Goal: Task Accomplishment & Management: Complete application form

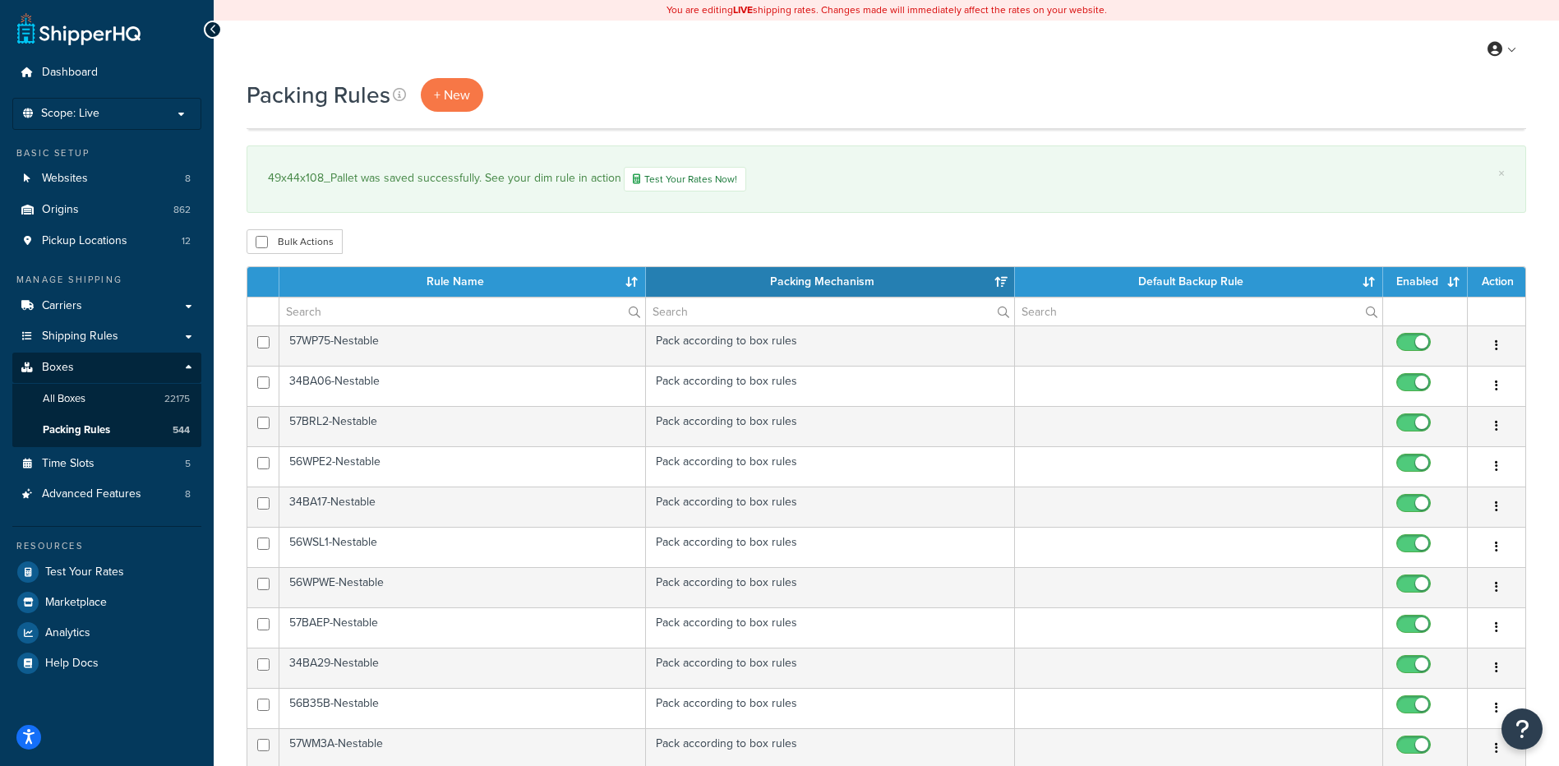
select select "15"
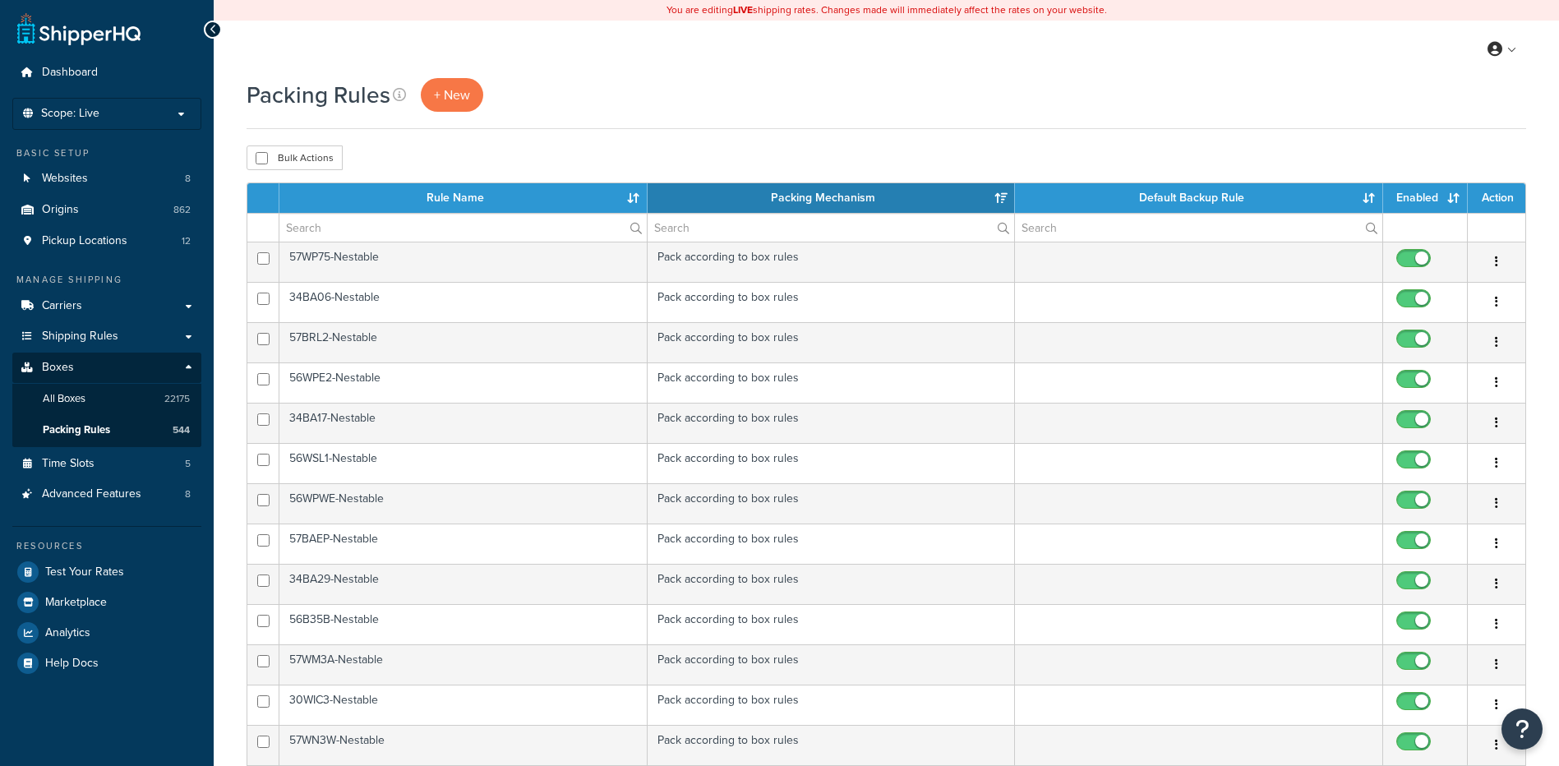
select select "15"
drag, startPoint x: 459, startPoint y: 72, endPoint x: 455, endPoint y: 84, distance: 13.3
click at [456, 81] on div "You are editing LIVE shipping rates. Changes made will immediately affect the r…" at bounding box center [887, 650] width 1346 height 1300
click at [453, 90] on span "+ New" at bounding box center [452, 94] width 36 height 19
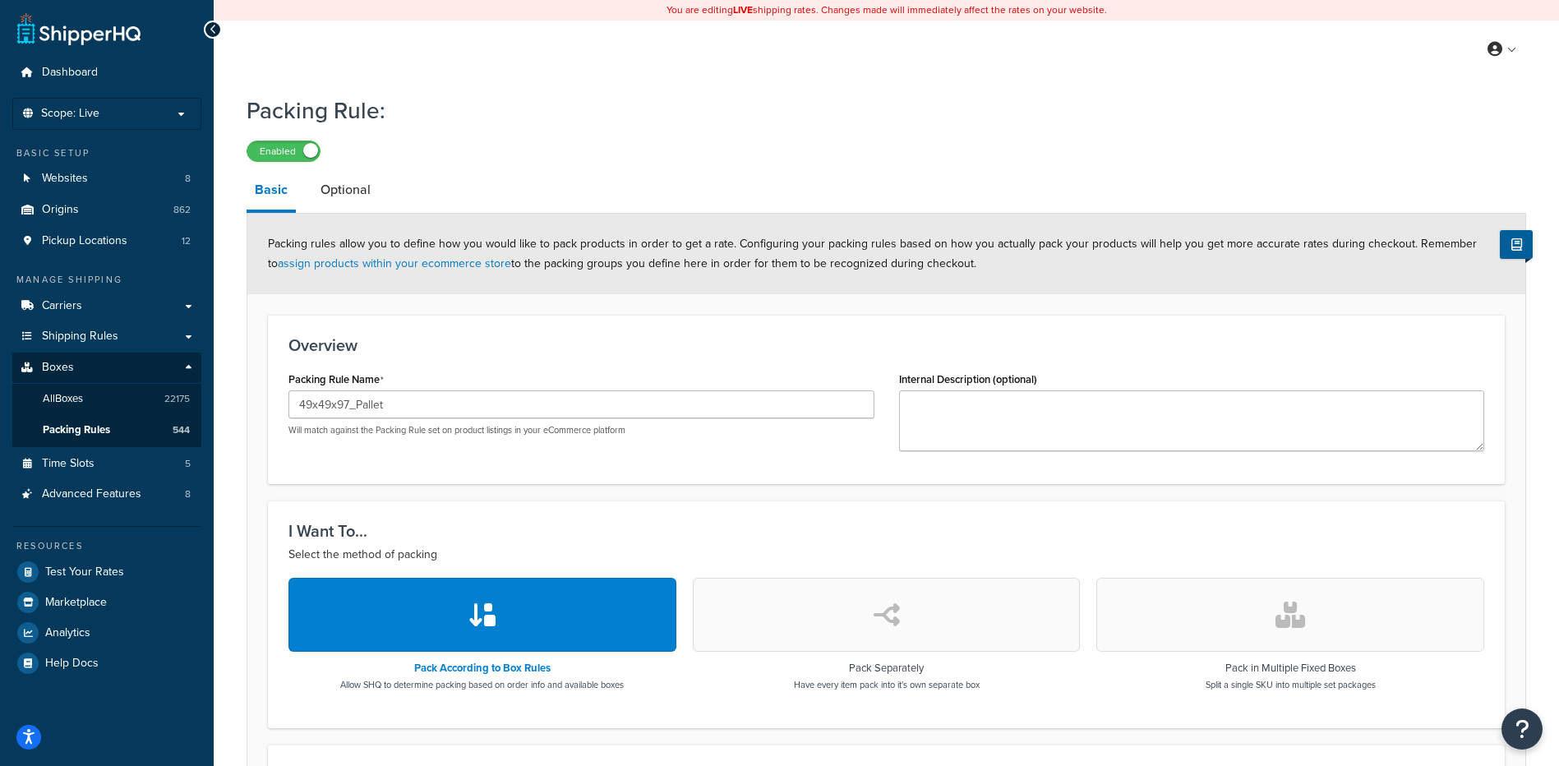
type input "49x49x97_Pallet"
click at [908, 427] on textarea "Internal Description (optional)" at bounding box center [1192, 420] width 586 height 61
paste textarea "57BSFW, 57WNSF, 57WSFW"
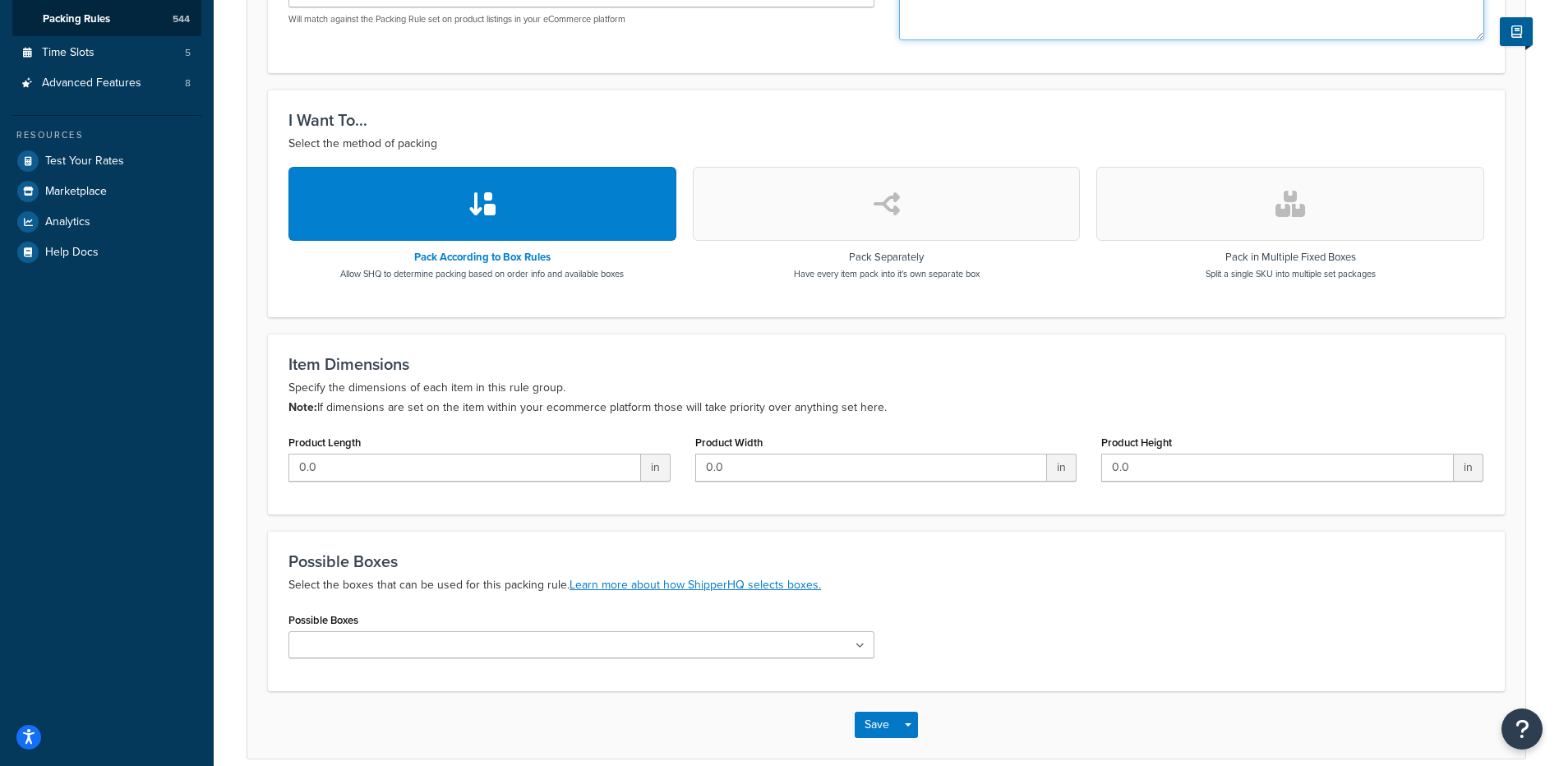
scroll to position [487, 0]
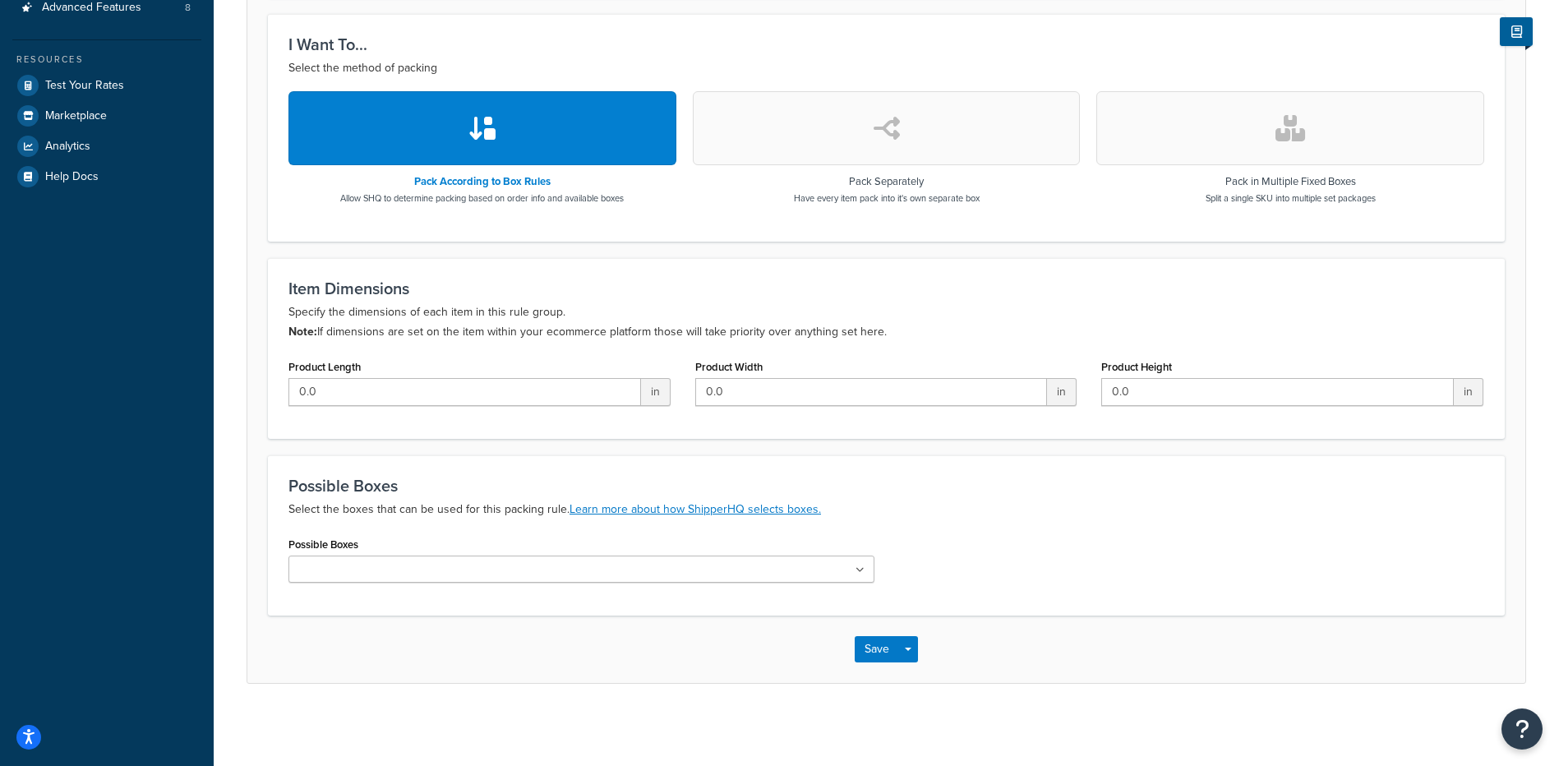
type textarea "57BSFW, 57WNSF, 57WSFW"
drag, startPoint x: 399, startPoint y: 573, endPoint x: 327, endPoint y: 598, distance: 75.9
click at [399, 573] on input "Possible Boxes" at bounding box center [365, 570] width 145 height 18
click at [308, 572] on input "Possible Boxes" at bounding box center [365, 570] width 145 height 18
paste input "49x49x97_232897_Pallet"
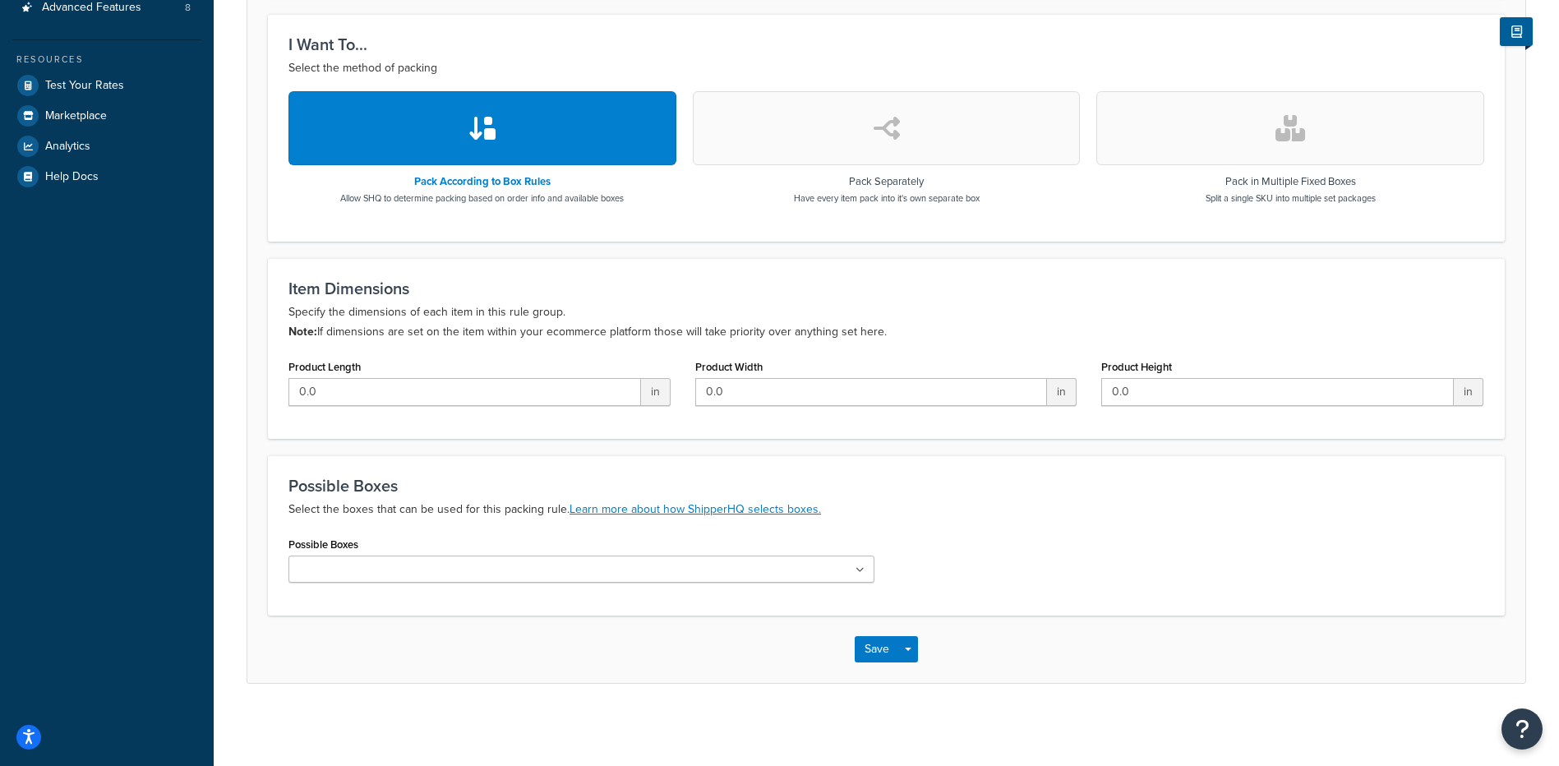
type input "49x49x97_232897_Pallet"
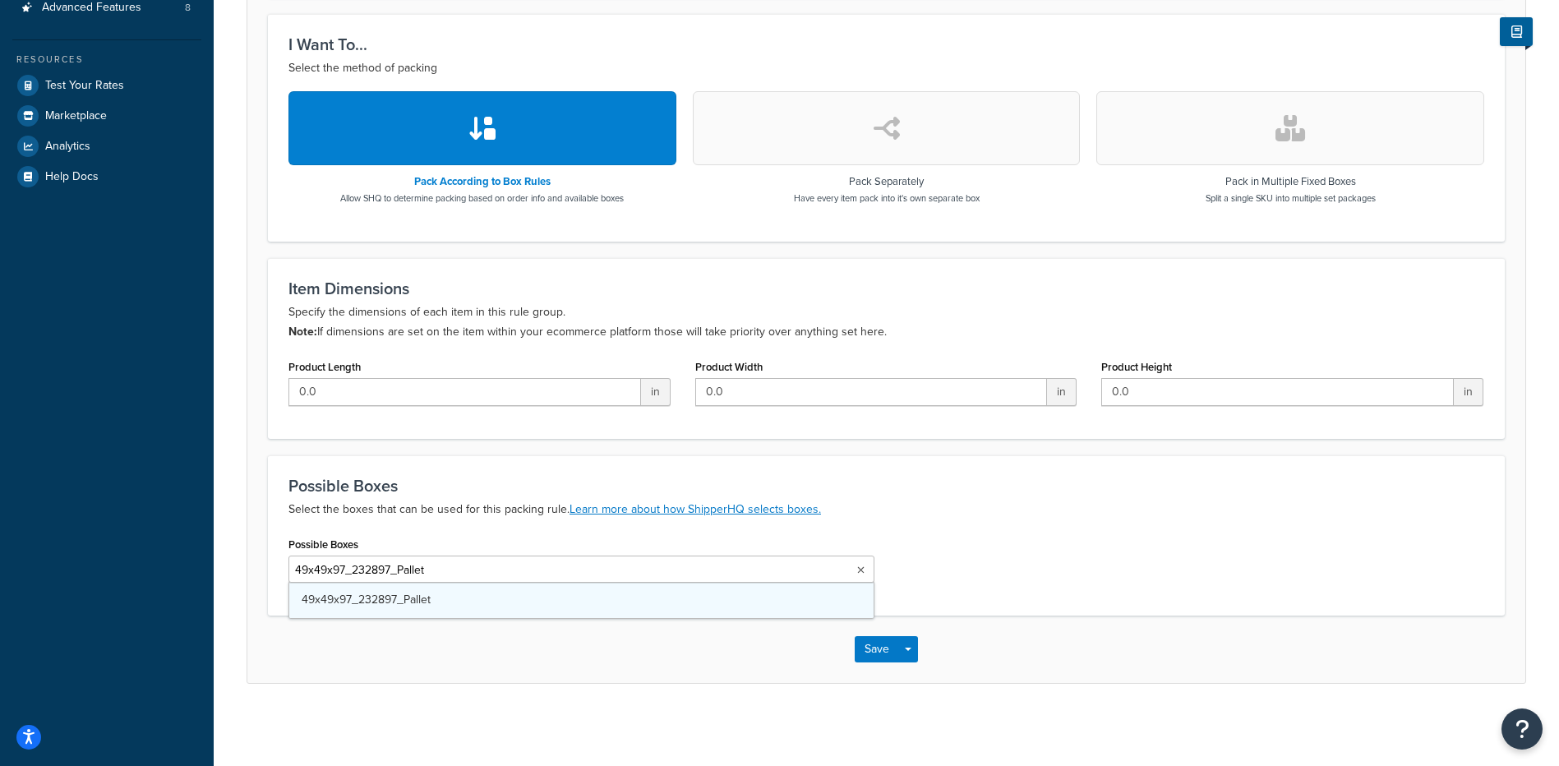
scroll to position [0, 3]
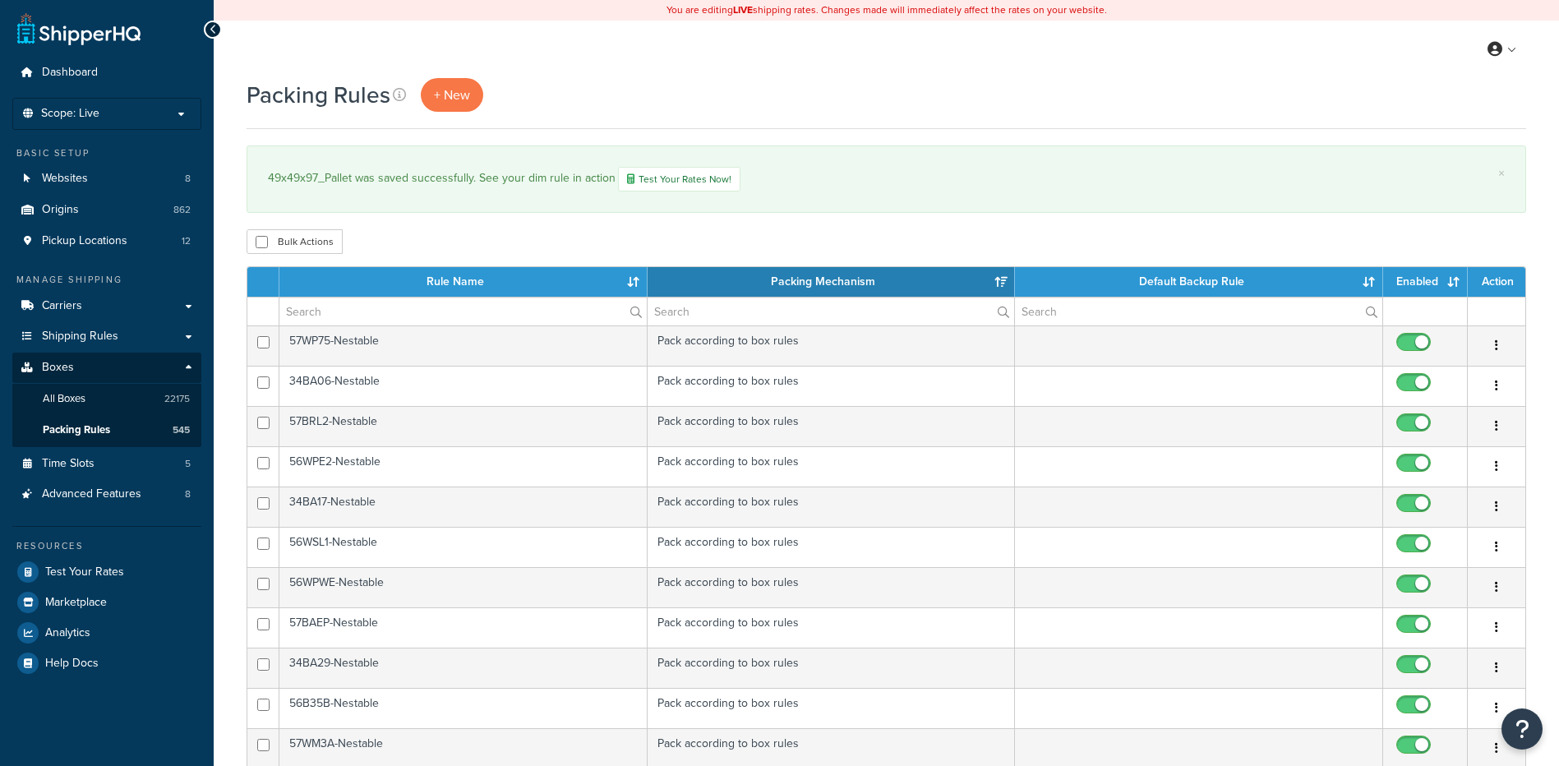
select select "15"
click at [450, 96] on span "+ New" at bounding box center [452, 94] width 36 height 19
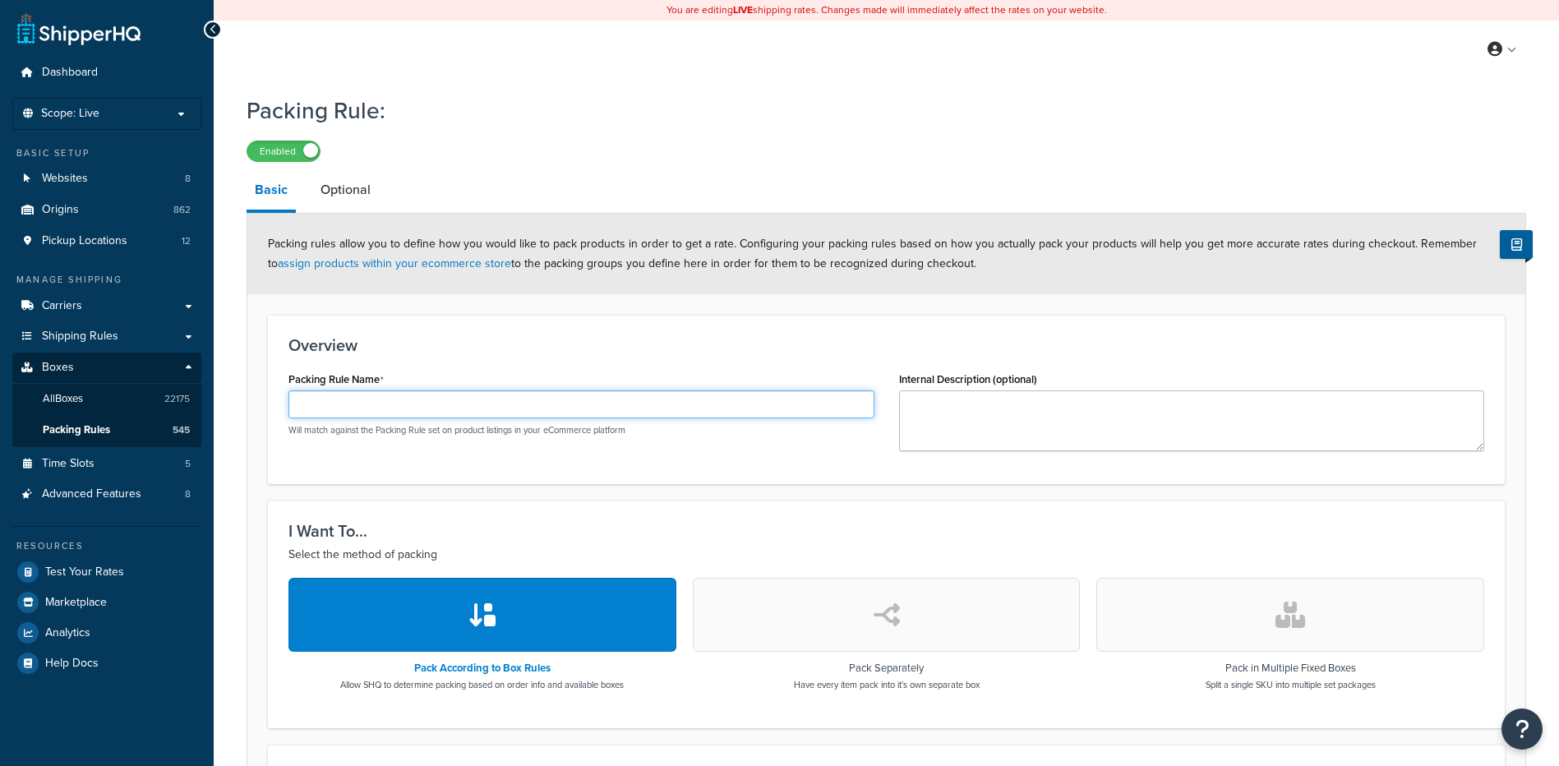
click at [418, 413] on input "Packing Rule Name" at bounding box center [582, 404] width 586 height 28
paste input "53x45x98_Pallet"
type input "53x45x98_Pallet"
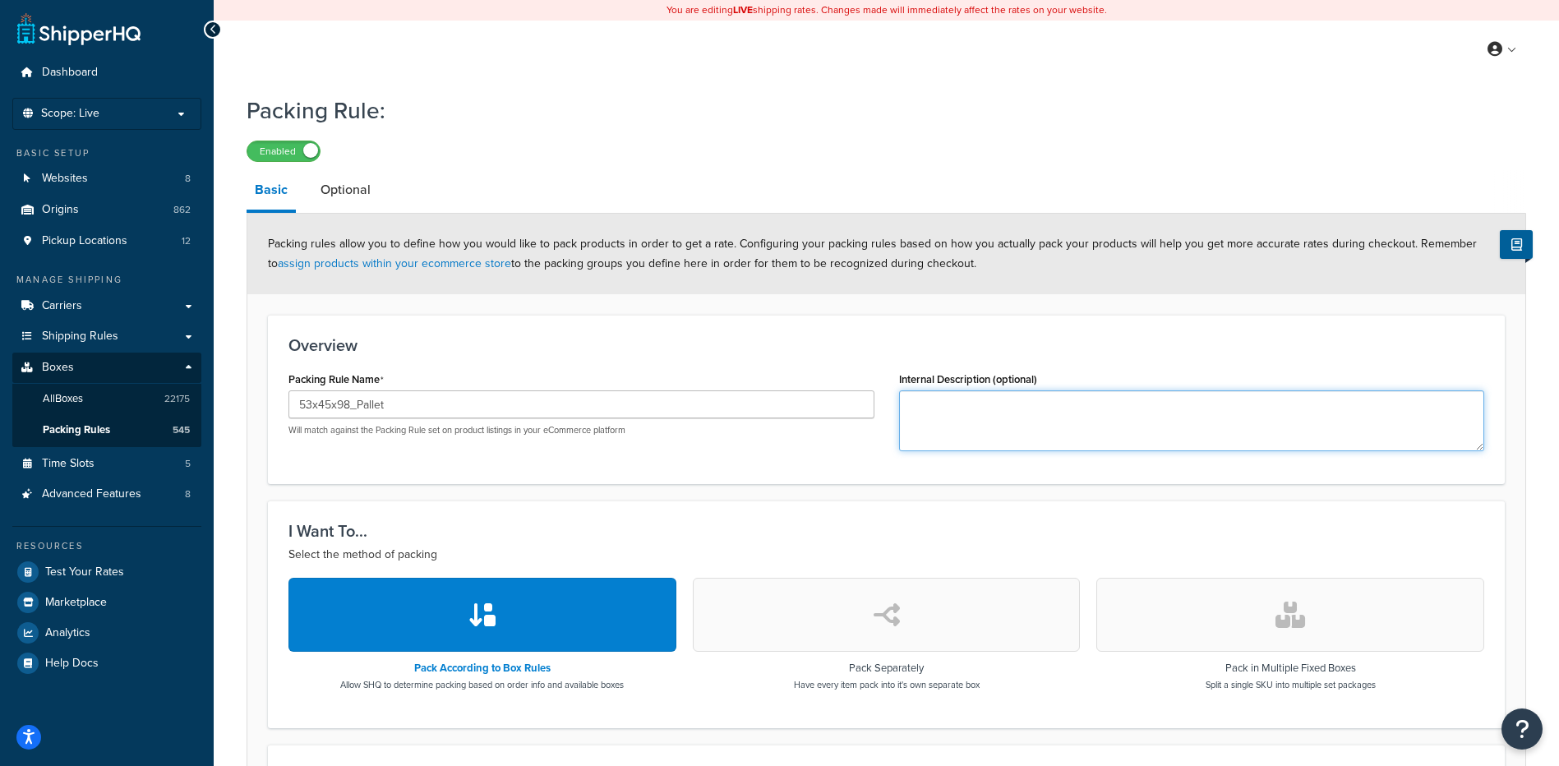
click at [949, 427] on textarea "Internal Description (optional)" at bounding box center [1192, 420] width 586 height 61
paste textarea "30WQFN, 30WQFW"
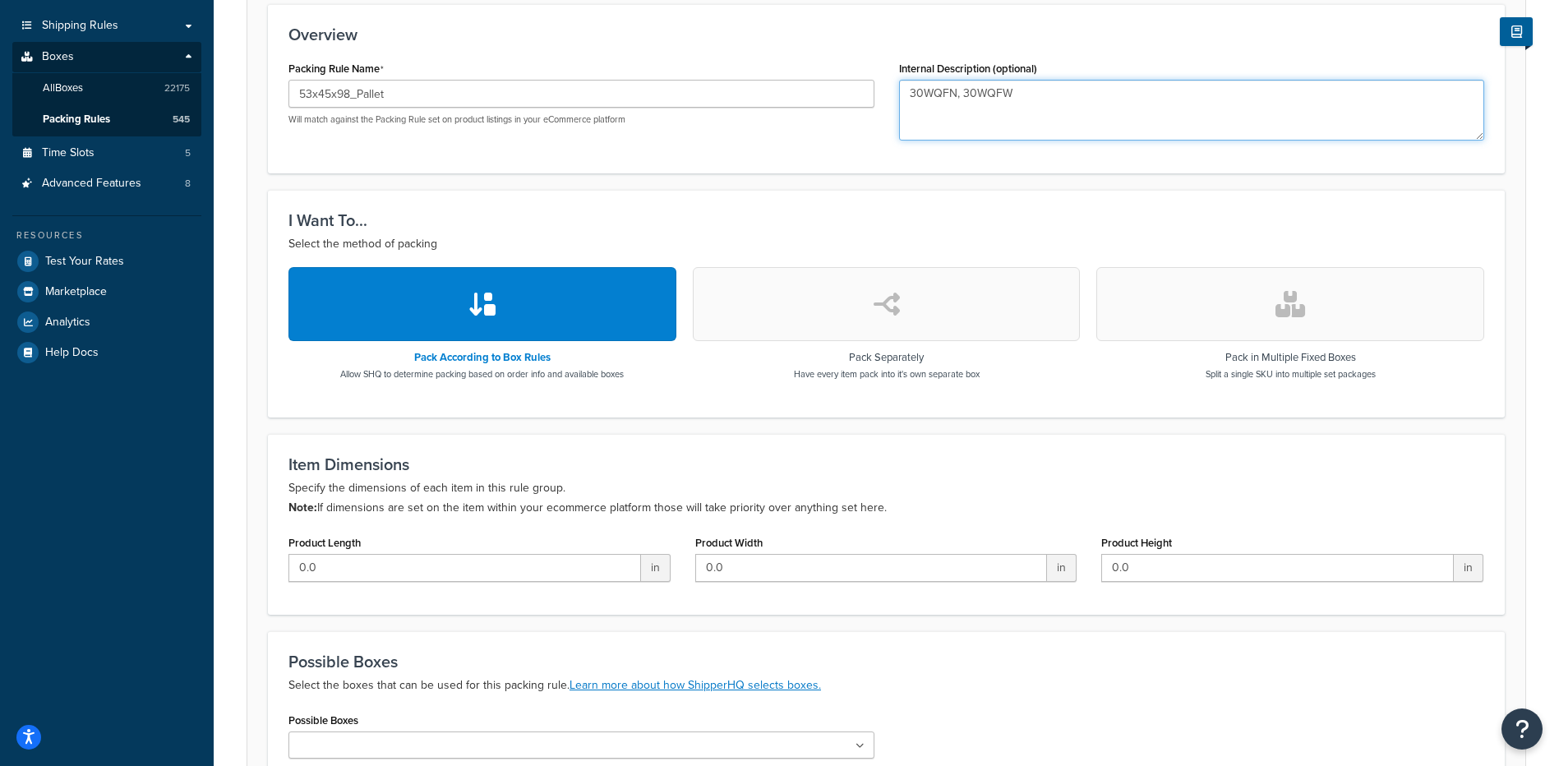
scroll to position [487, 0]
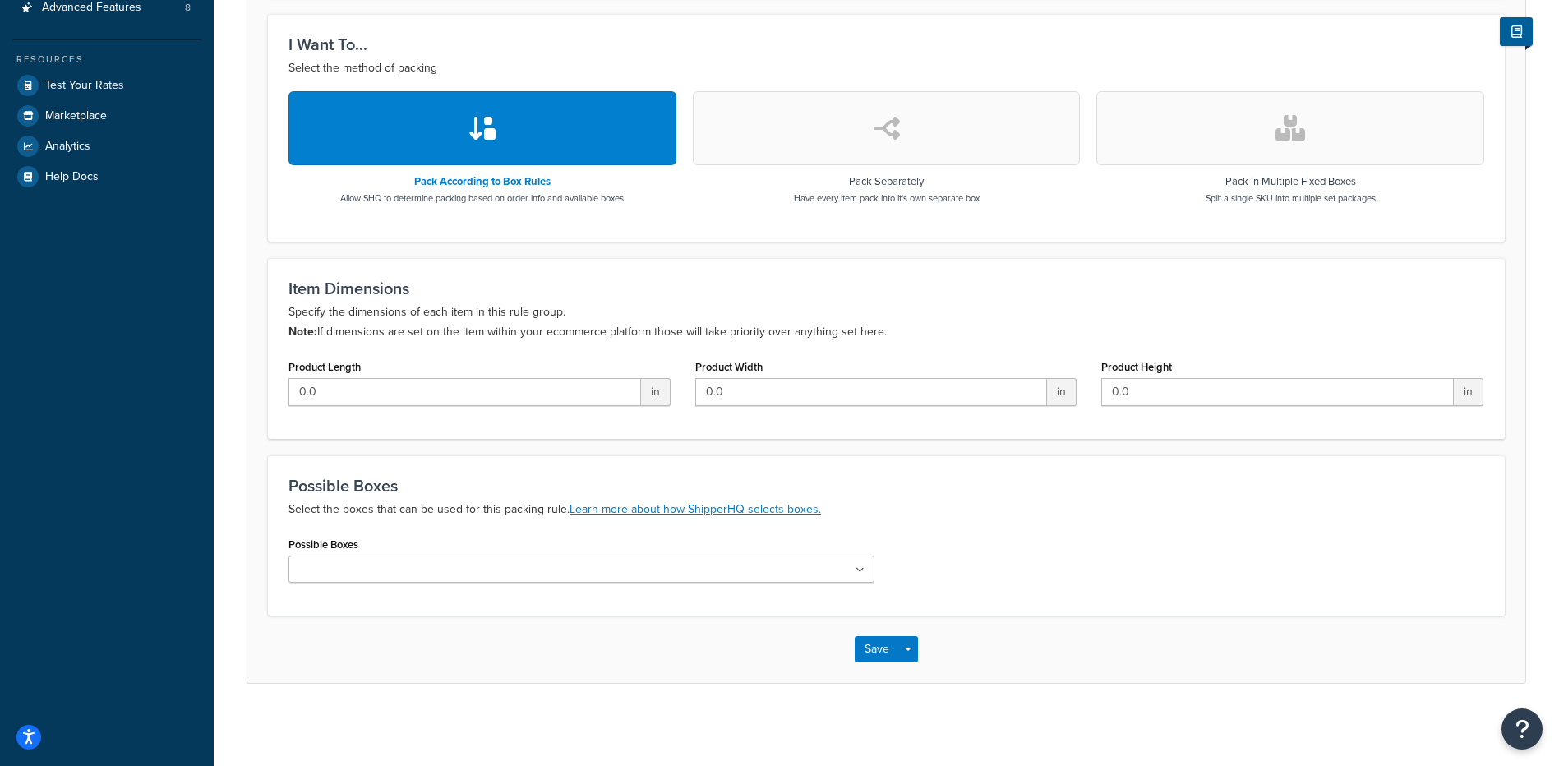
type textarea "30WQFN, 30WQFW"
click at [381, 577] on input "Possible Boxes" at bounding box center [365, 570] width 145 height 18
paste input "53x45x98_233730_Pallet"
type input "53x45x98_233730_Pallet"
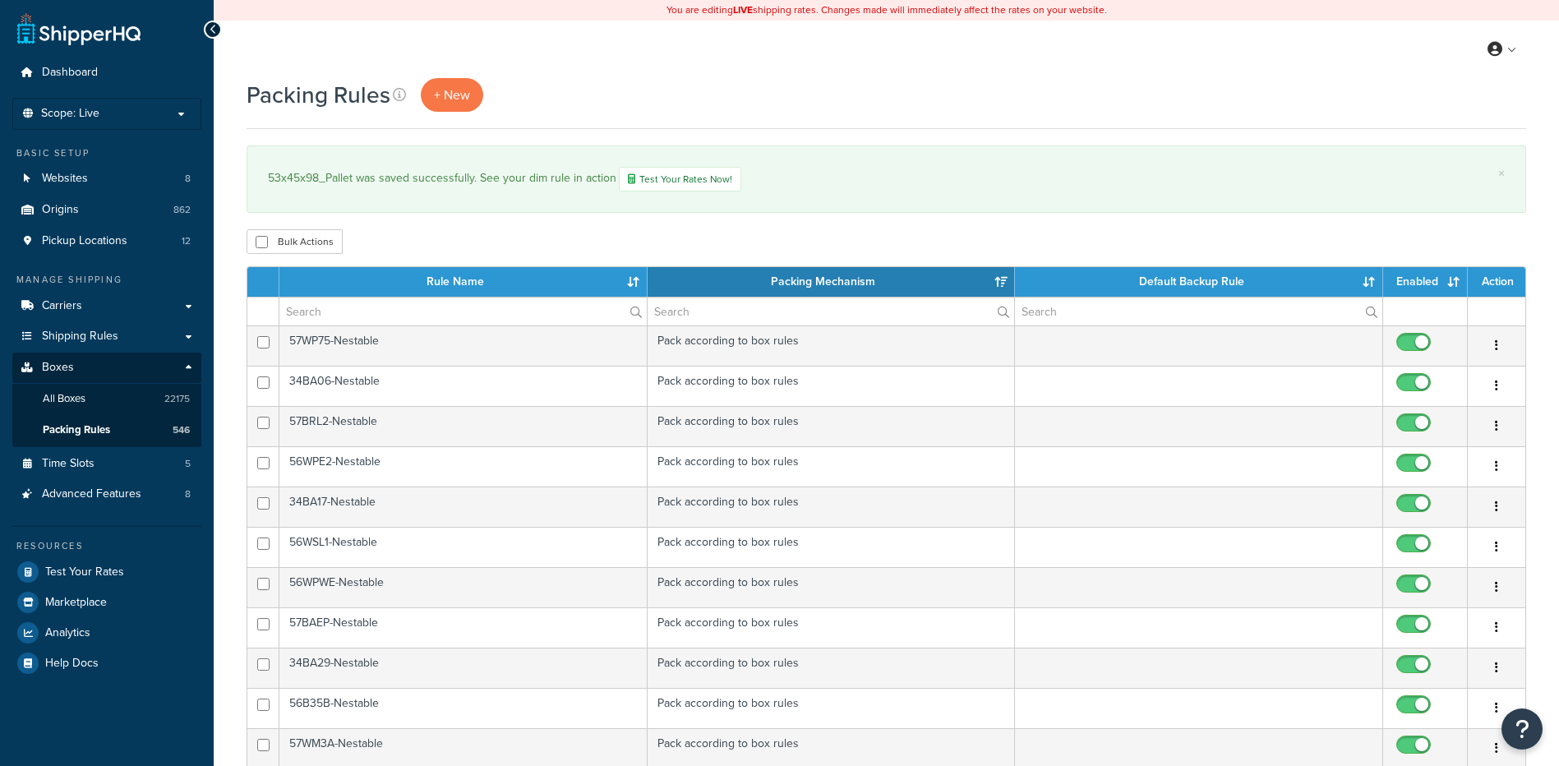
select select "15"
click at [443, 95] on span "+ New" at bounding box center [452, 94] width 36 height 19
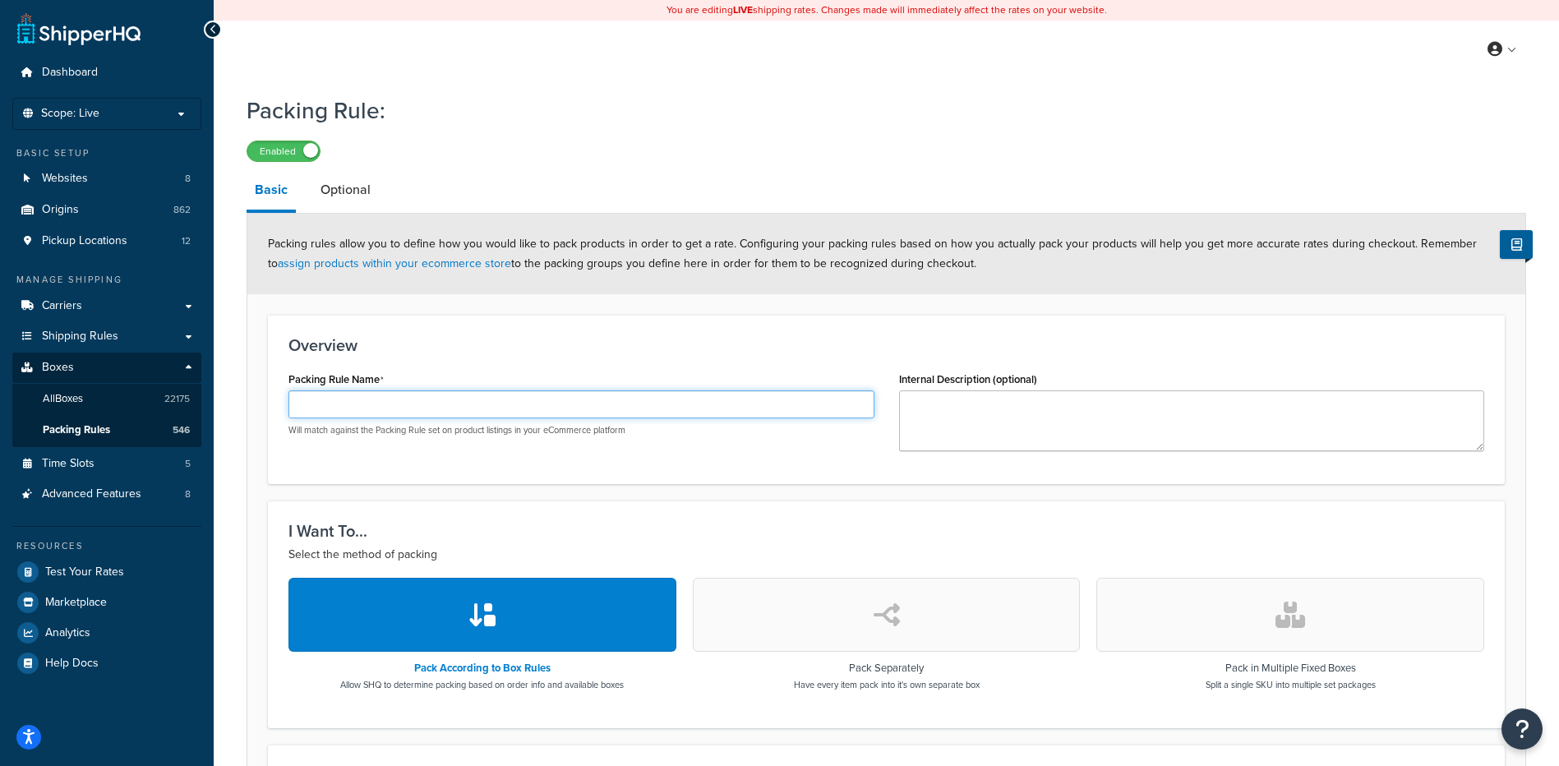
click at [336, 404] on input "Packing Rule Name" at bounding box center [582, 404] width 586 height 28
paste input "49x44x109_Pallet"
type input "49x44x109_Pallet"
click at [459, 370] on div "Packing Rule Name 49x44x109_Pallet Will match against the Packing Rule set on p…" at bounding box center [582, 401] width 586 height 69
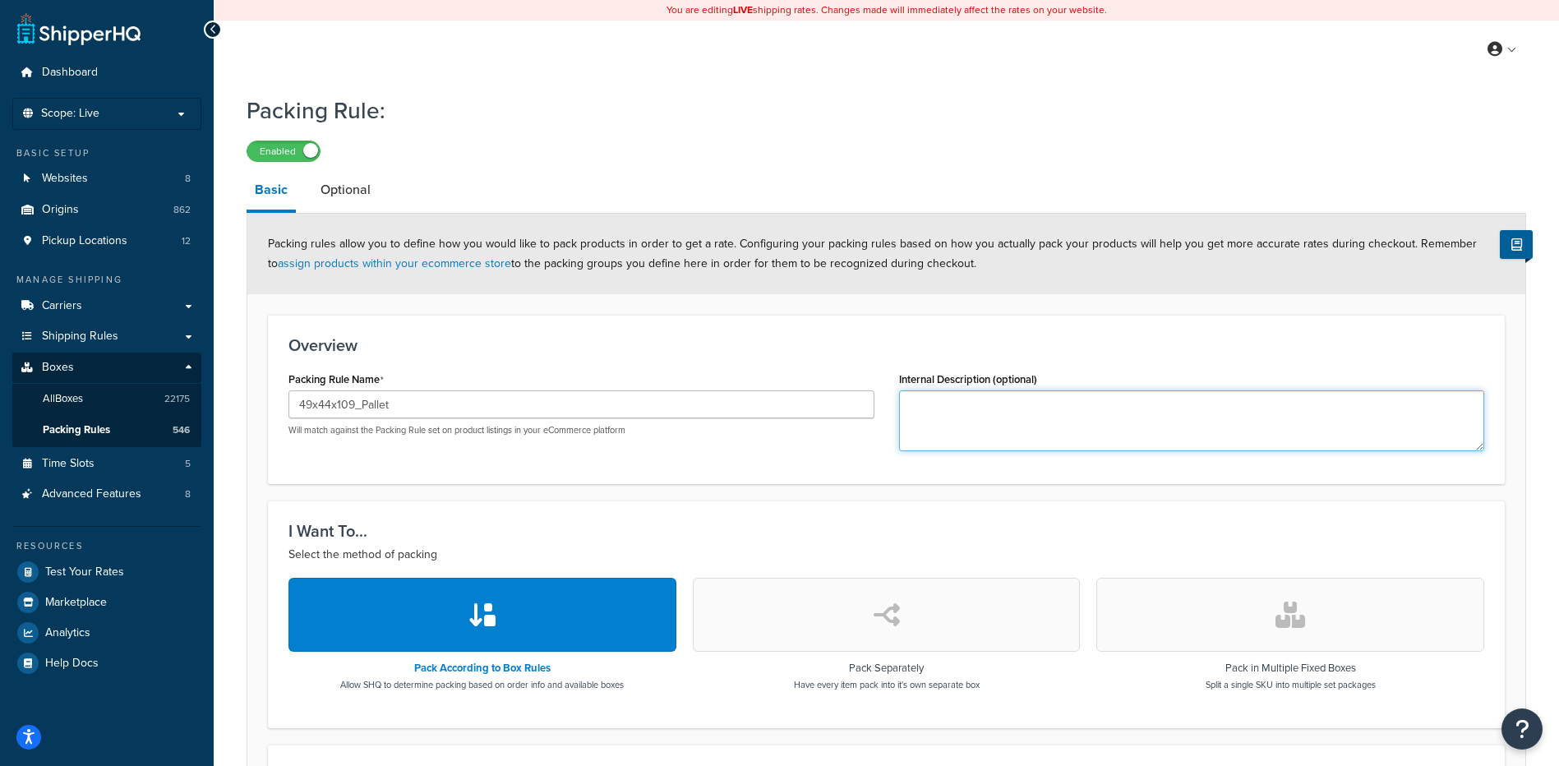
click at [1064, 428] on textarea "Internal Description (optional)" at bounding box center [1192, 420] width 586 height 61
paste textarea "30W364"
type textarea "30W364"
click at [946, 484] on div "Overview Packing Rule Name 49x44x109_Pallet Will match against the Packing Rule…" at bounding box center [886, 399] width 1237 height 169
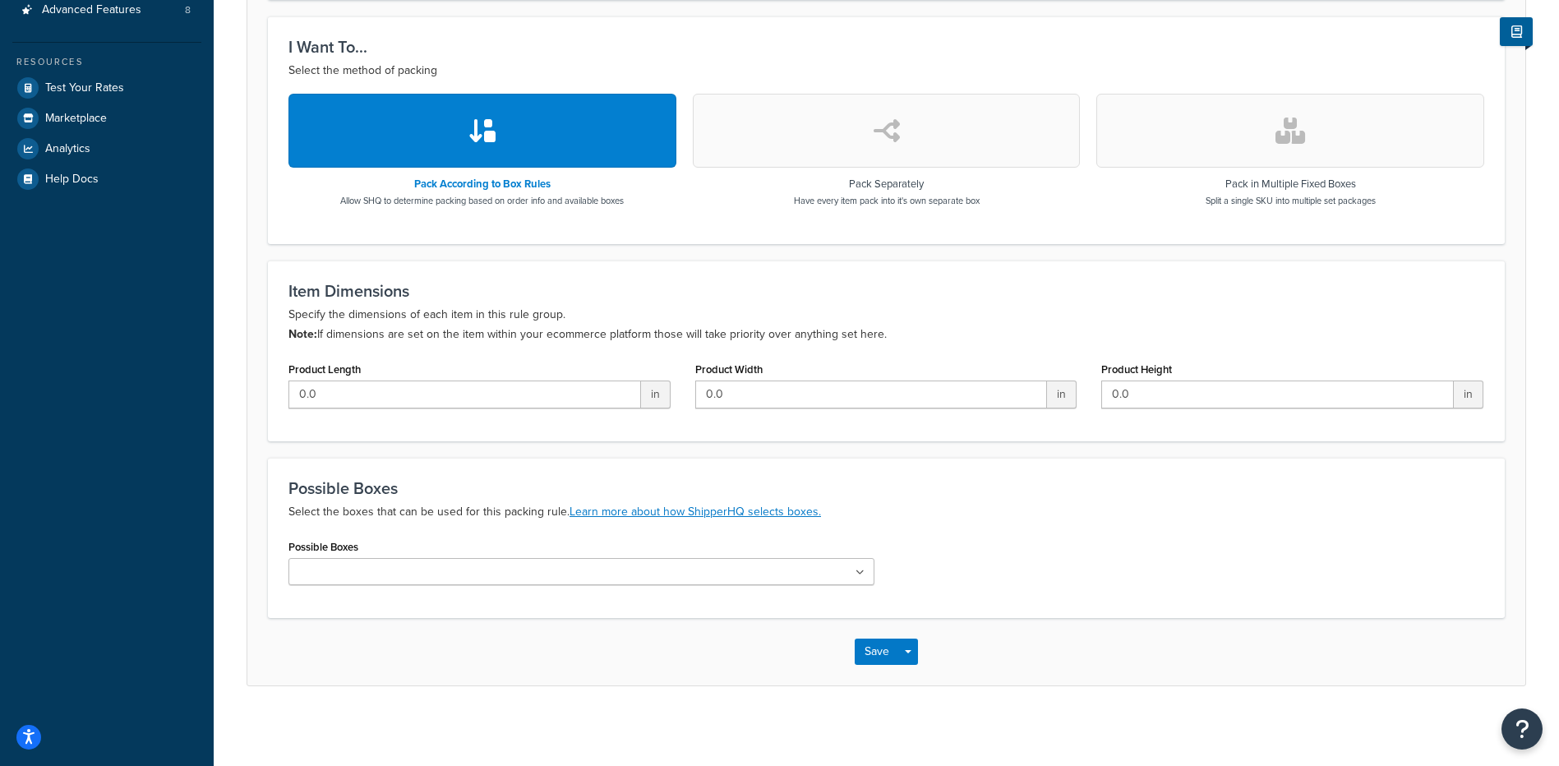
scroll to position [487, 0]
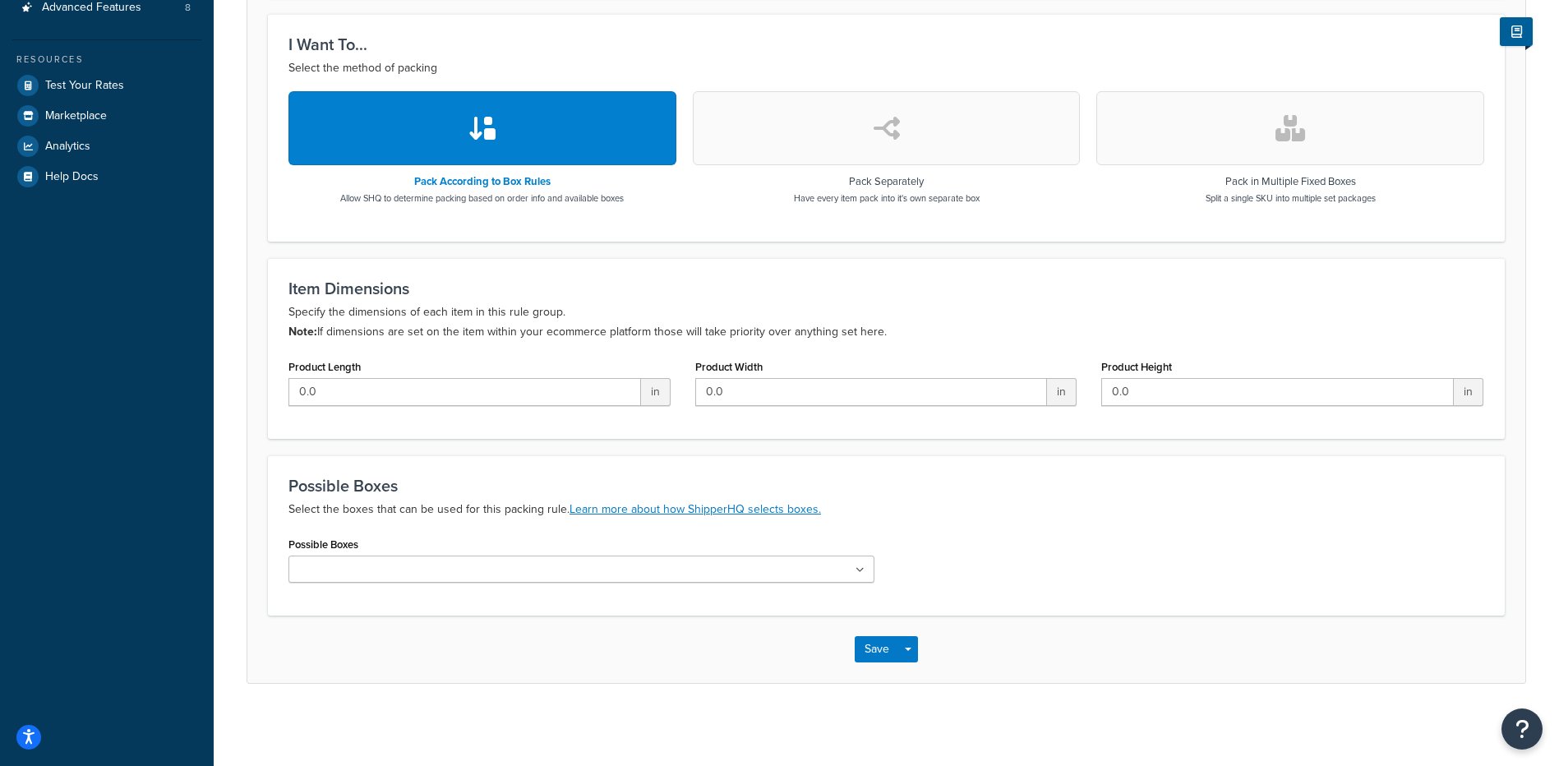
drag, startPoint x: 358, startPoint y: 561, endPoint x: 363, endPoint y: 606, distance: 44.7
click at [358, 561] on input "Possible Boxes" at bounding box center [365, 570] width 145 height 18
click at [424, 556] on ul at bounding box center [582, 569] width 586 height 27
click at [308, 577] on input "Possible Boxes" at bounding box center [365, 570] width 145 height 18
paste input "49x44x109_235004_Pallet"
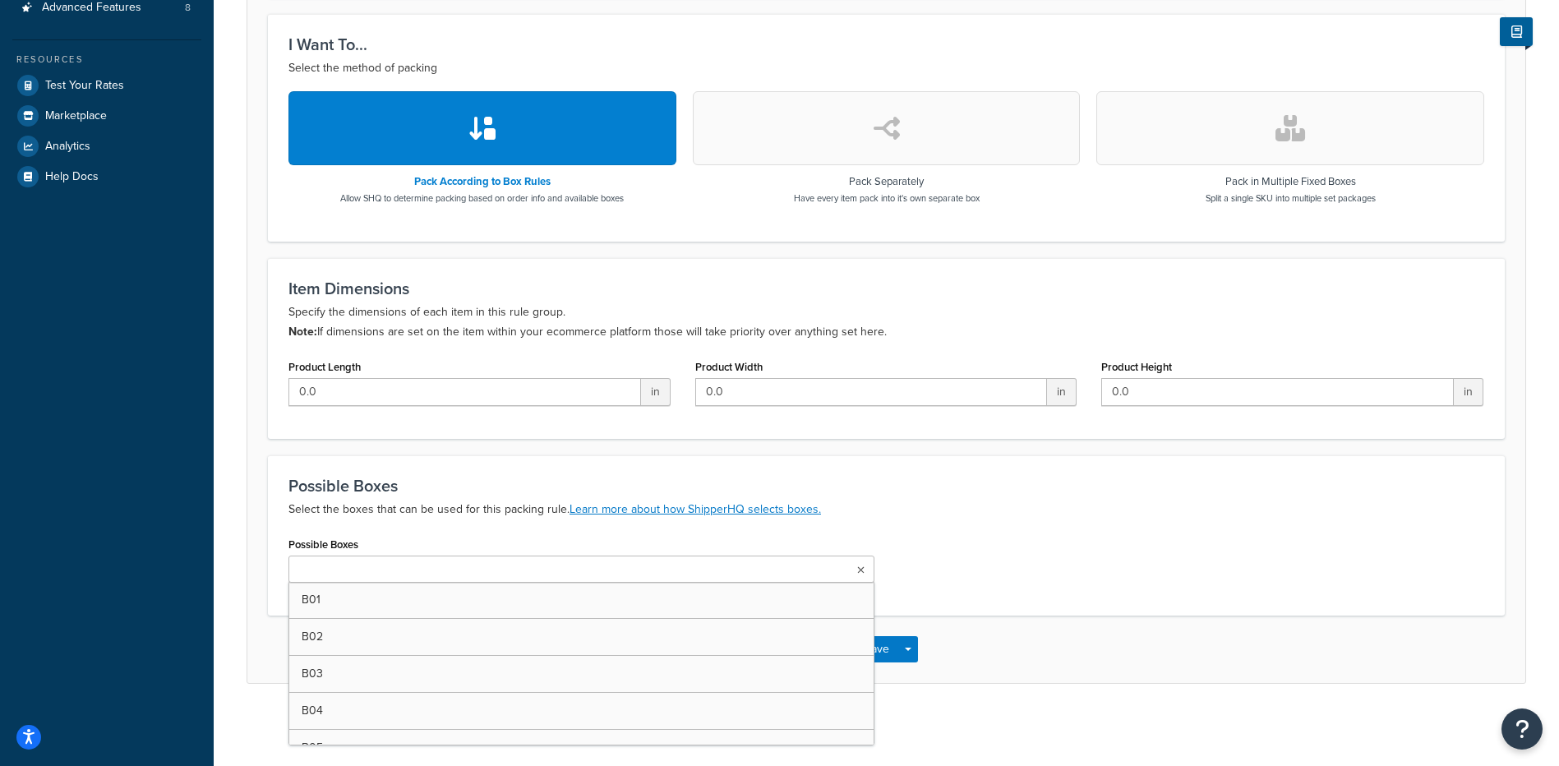
type input "49x44x109_235004_Pallet"
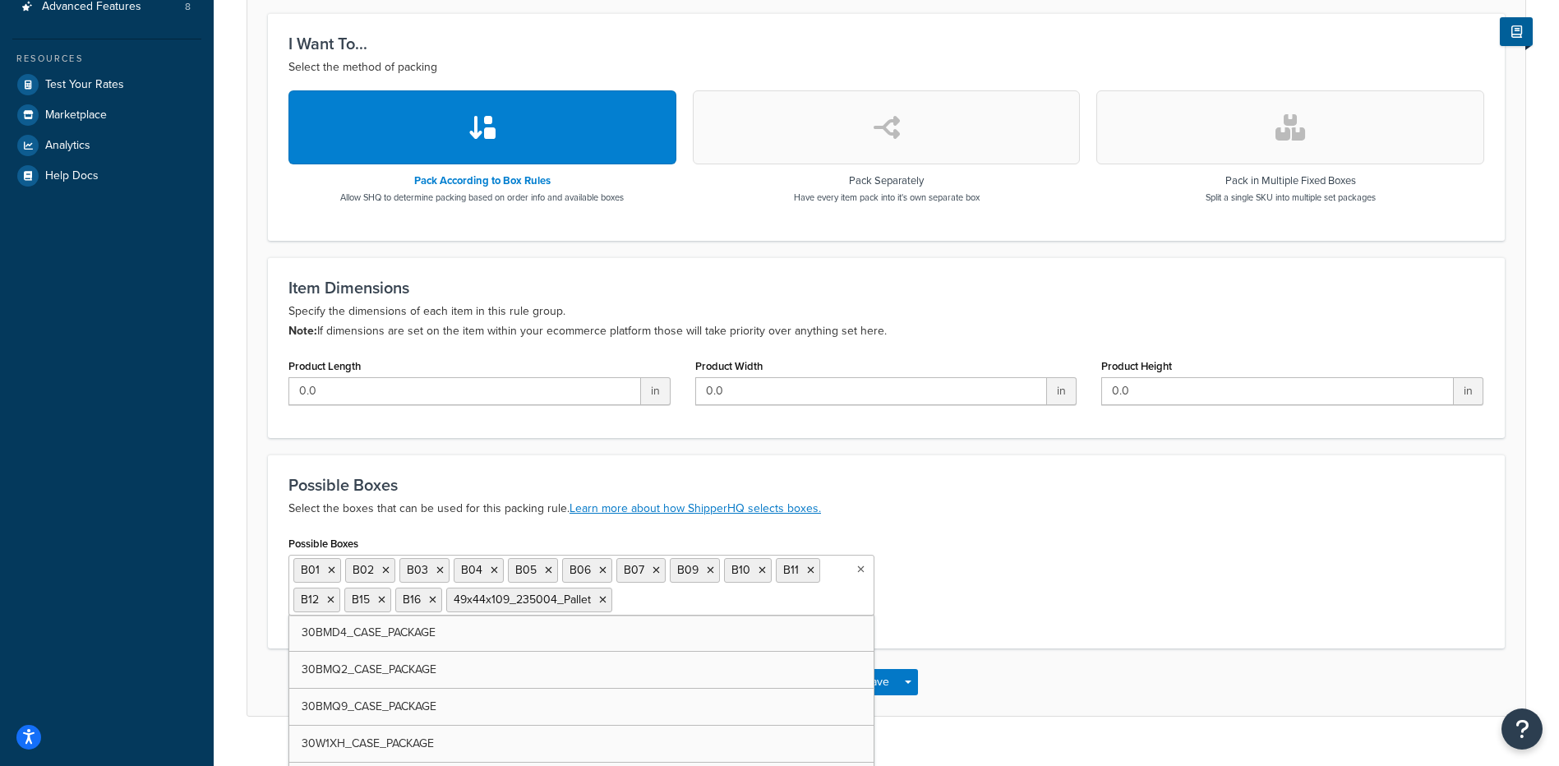
click at [646, 601] on input "Possible Boxes" at bounding box center [688, 599] width 145 height 18
type input "b17"
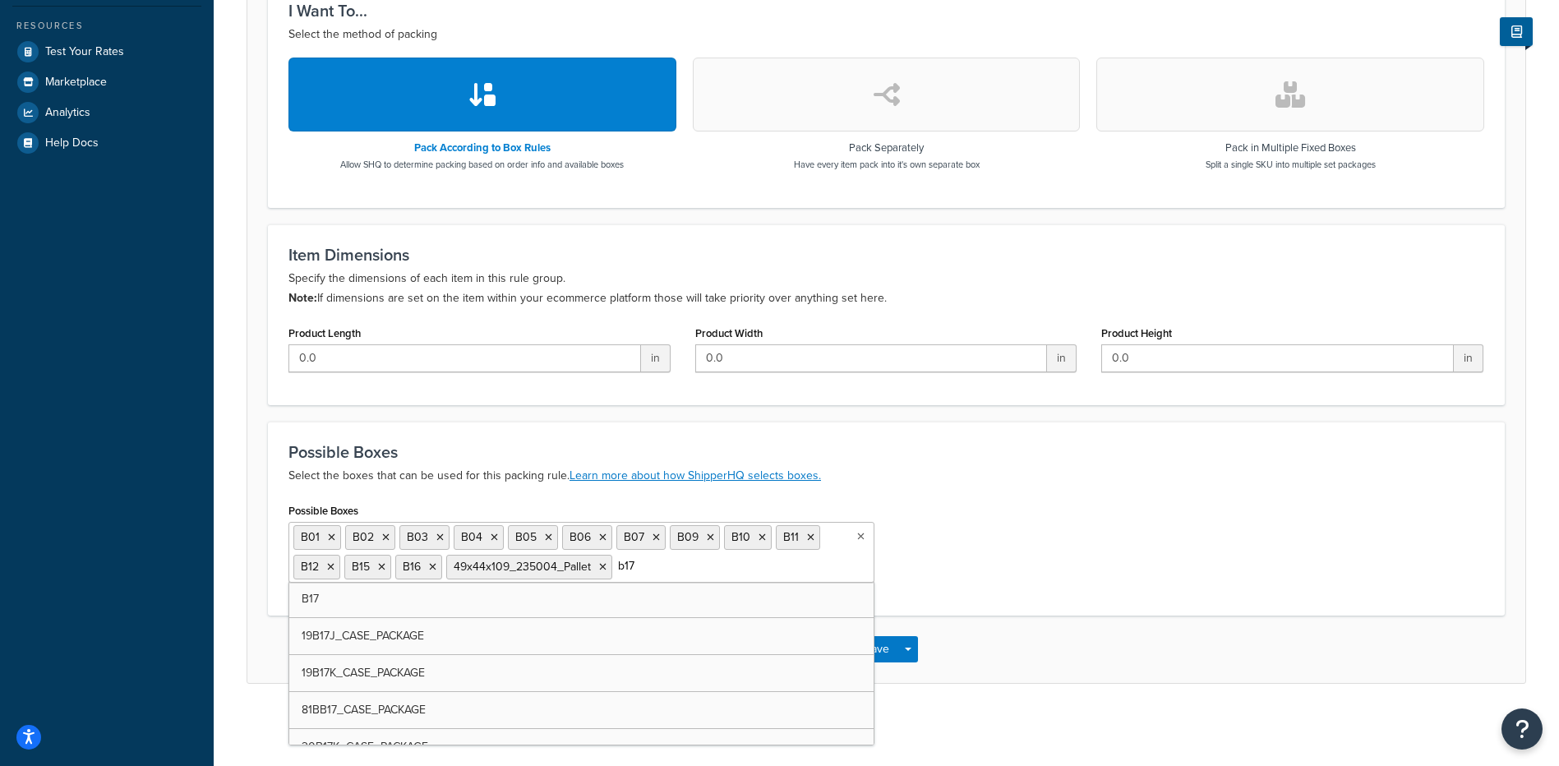
scroll to position [991, 0]
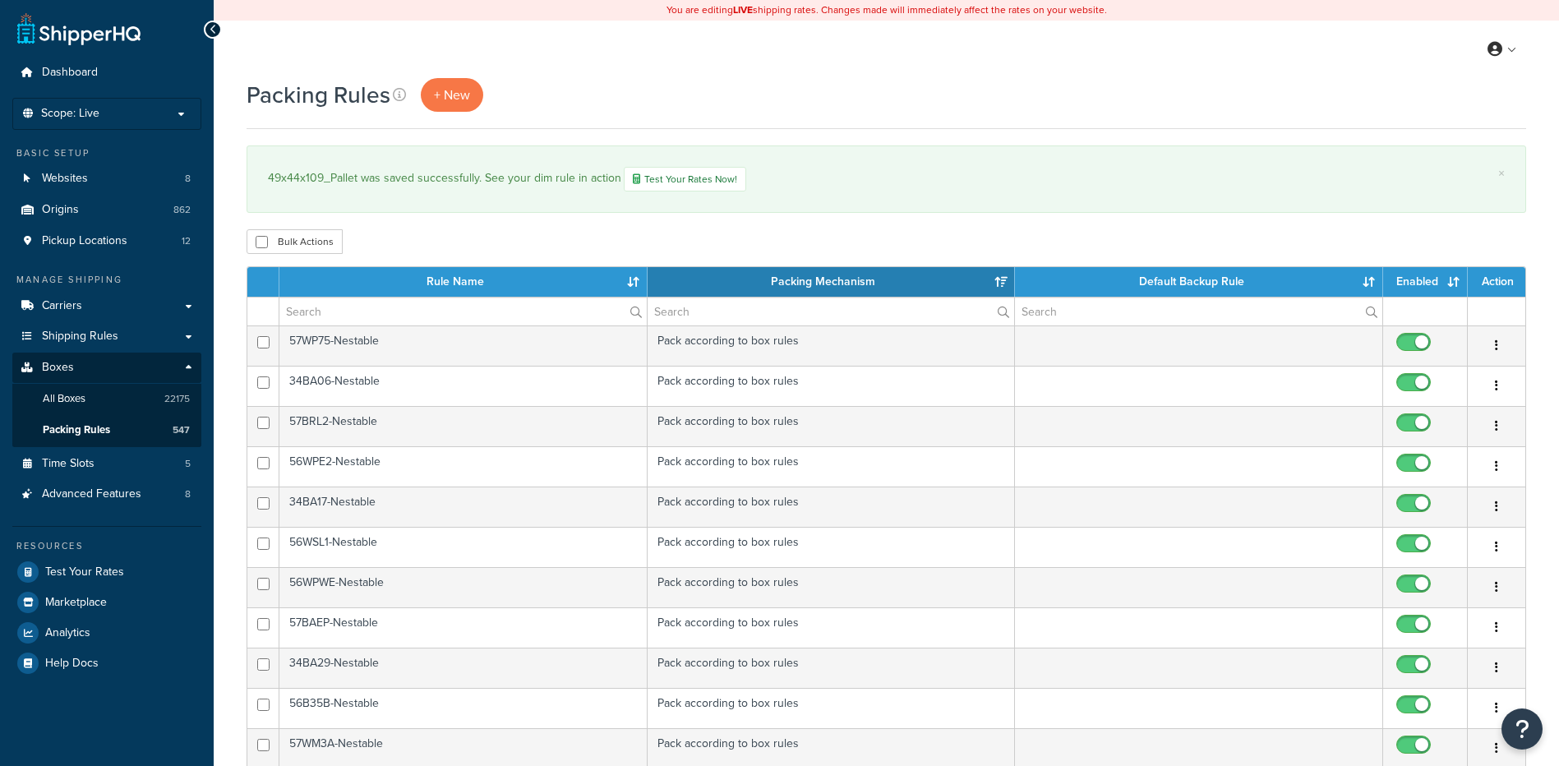
select select "15"
click at [454, 99] on span "+ New" at bounding box center [452, 94] width 36 height 19
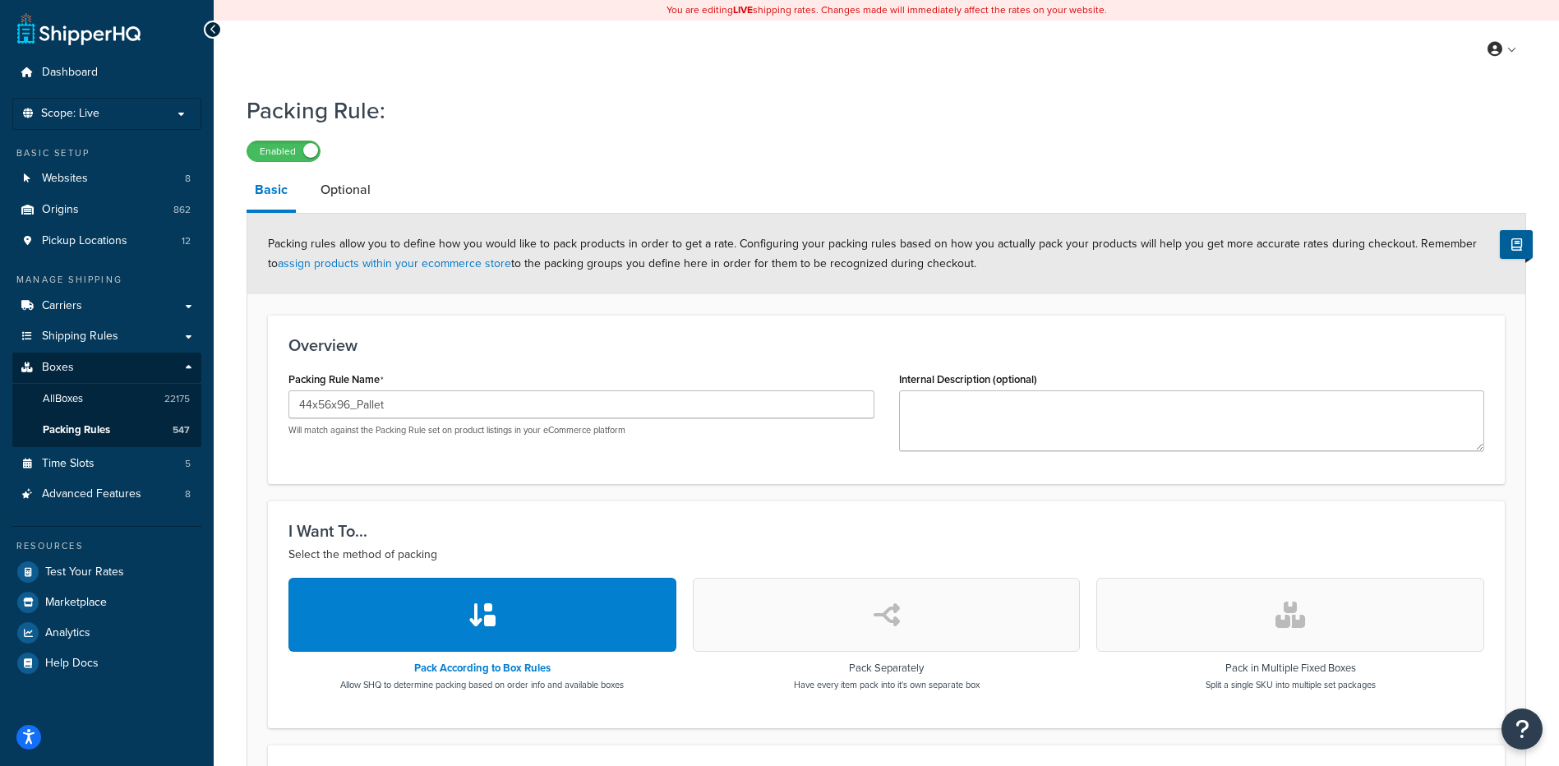
type input "44x56x96_Pallet"
click at [976, 410] on textarea "Internal Description (optional)" at bounding box center [1192, 420] width 586 height 61
paste textarea "30WS1T, 30WS1U"
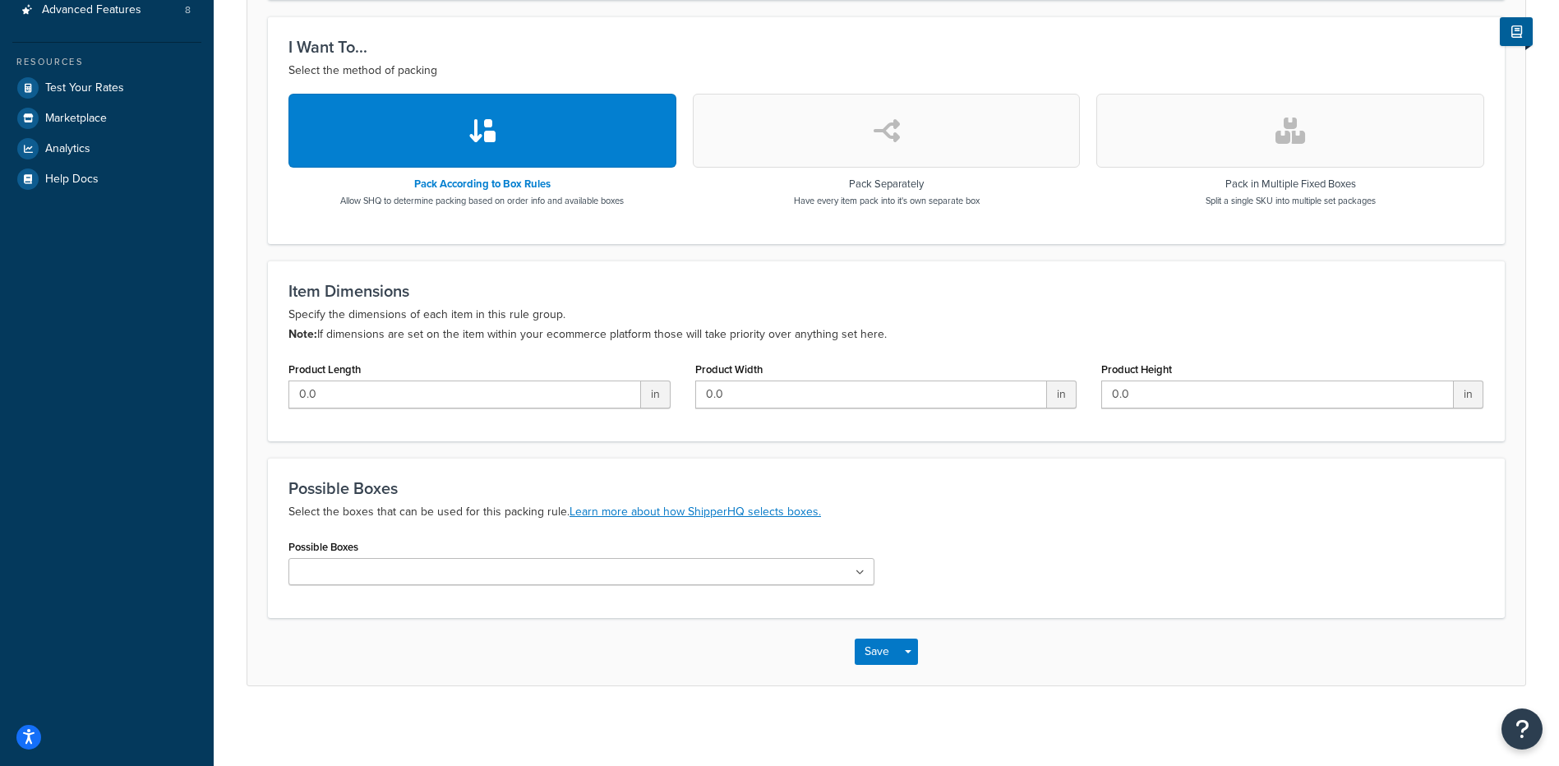
scroll to position [487, 0]
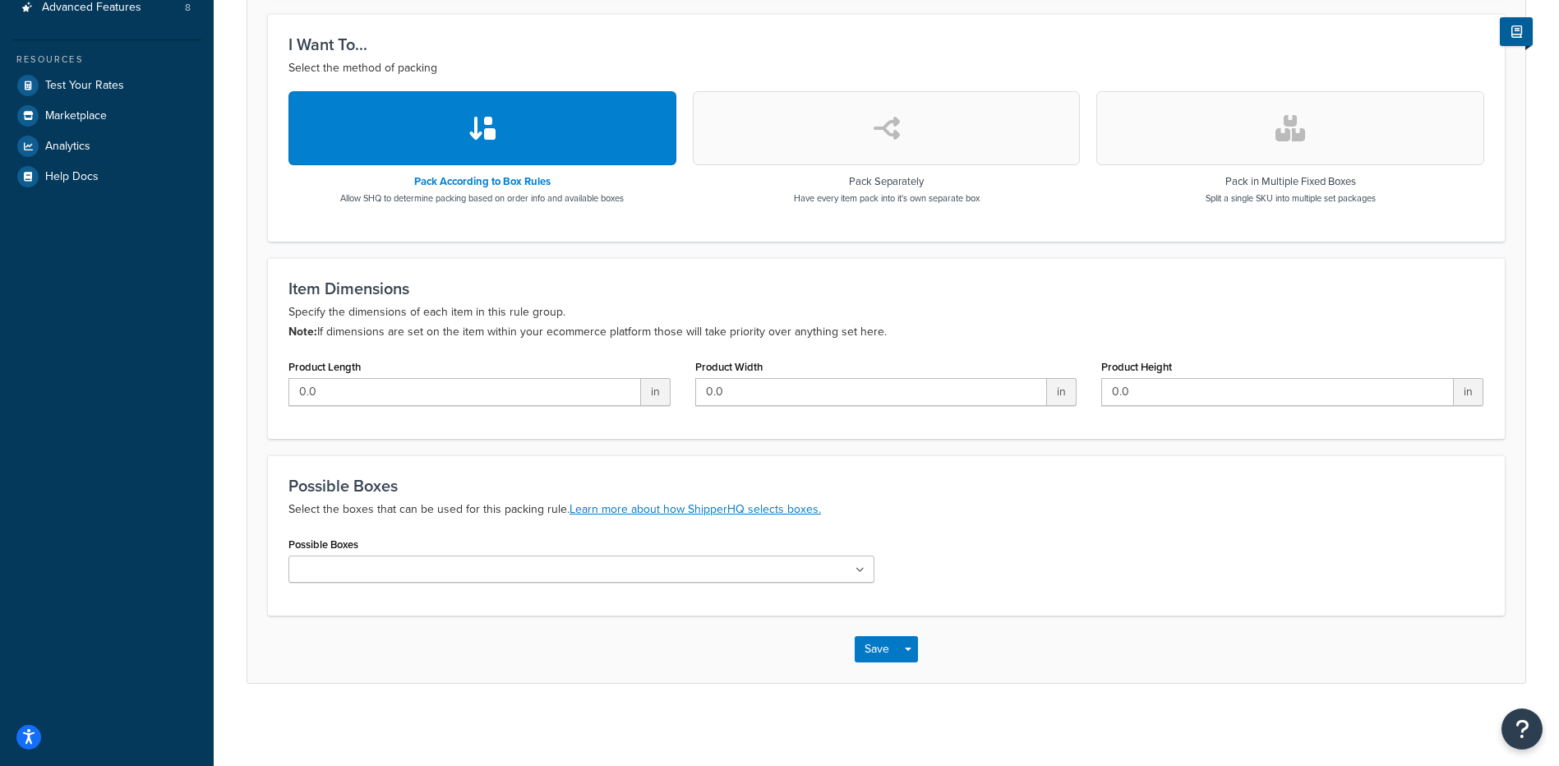
type textarea "30WS1T, 30WS1U"
drag, startPoint x: 534, startPoint y: 560, endPoint x: 542, endPoint y: 554, distance: 9.4
click at [534, 560] on ul at bounding box center [582, 569] width 586 height 27
paste input "44x56x96_236544_Pallet"
type input "44x56x96_236544_Pallet"
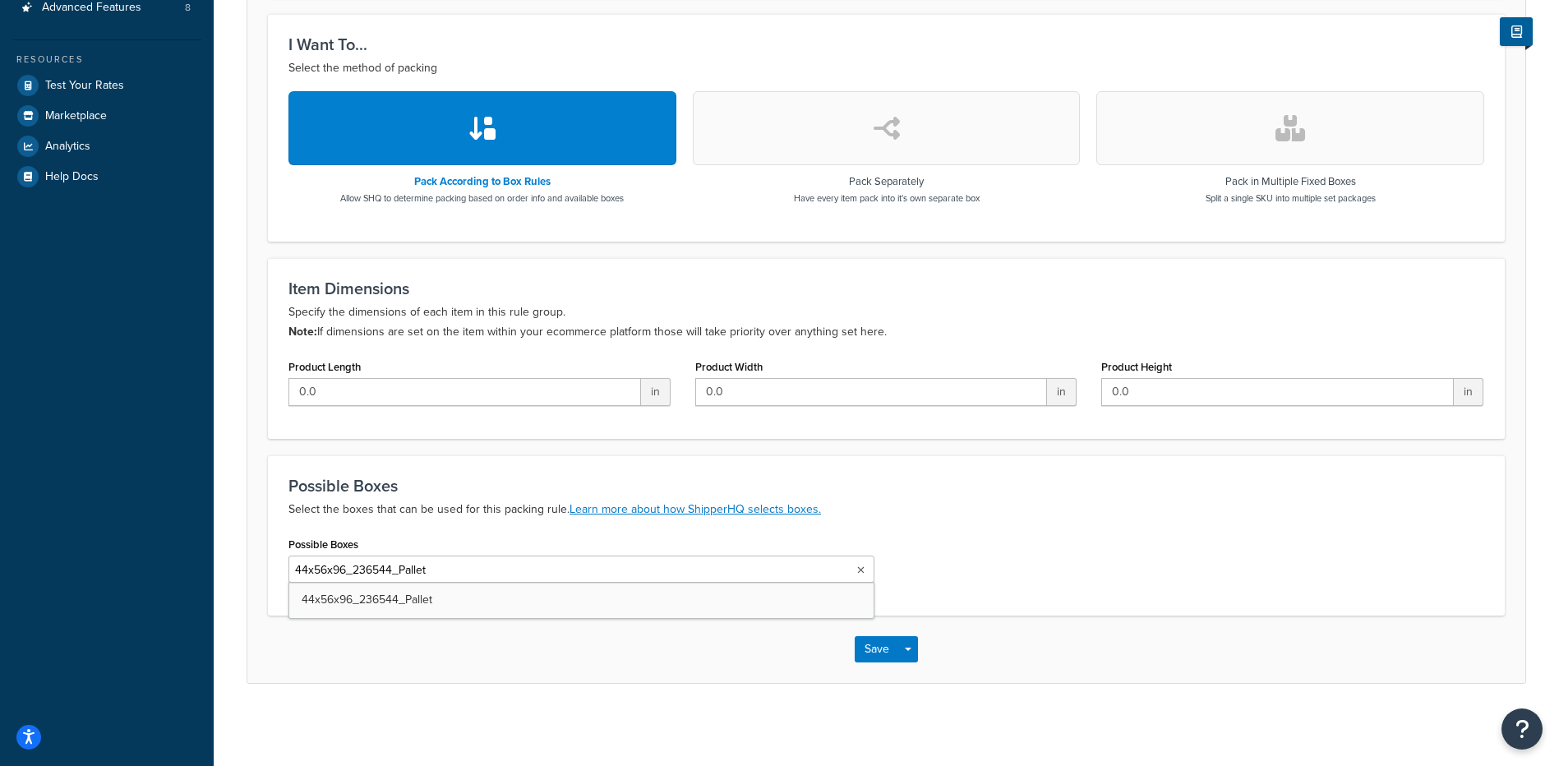
scroll to position [0, 4]
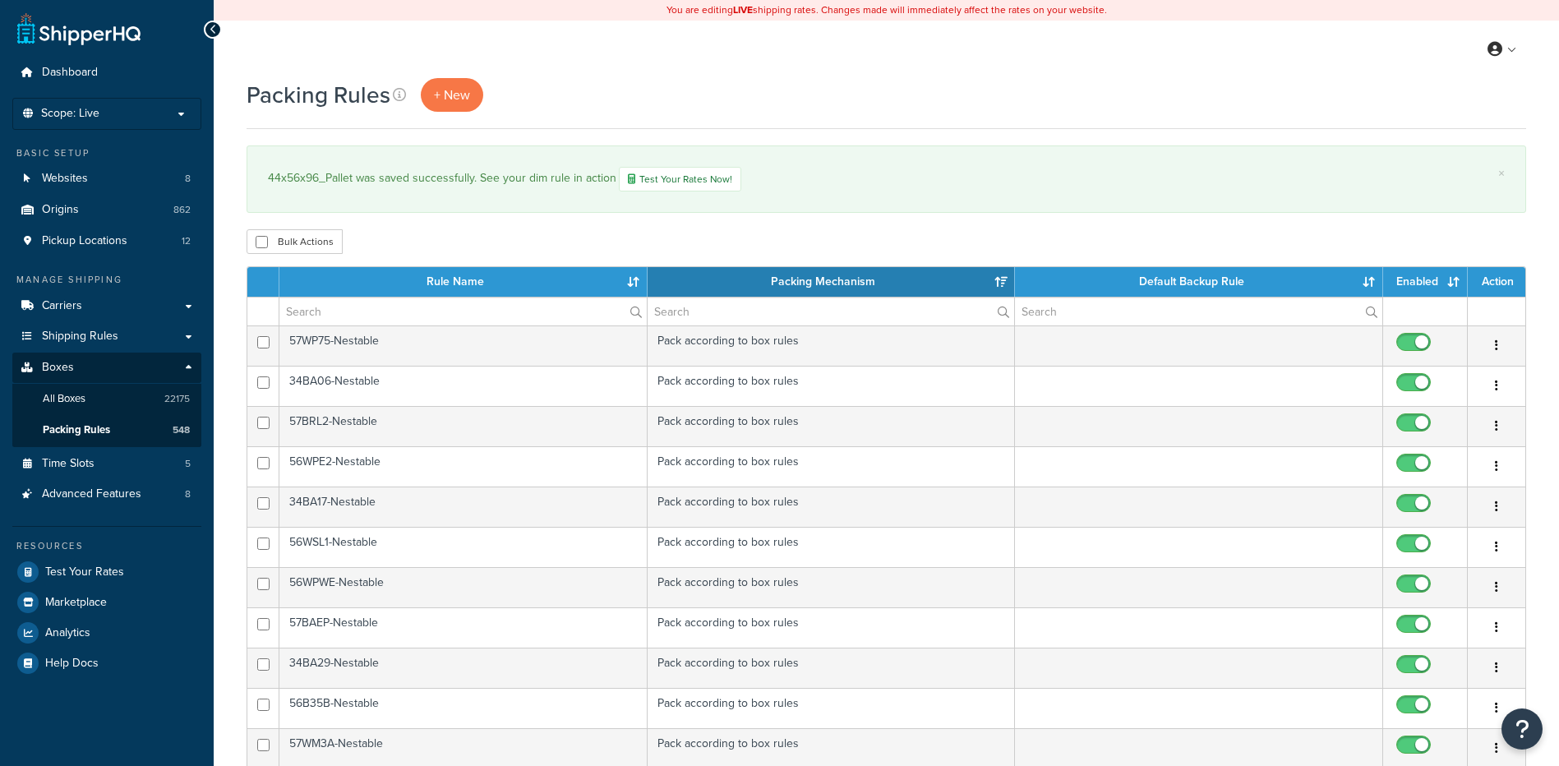
select select "15"
click at [446, 101] on span "+ New" at bounding box center [452, 94] width 36 height 19
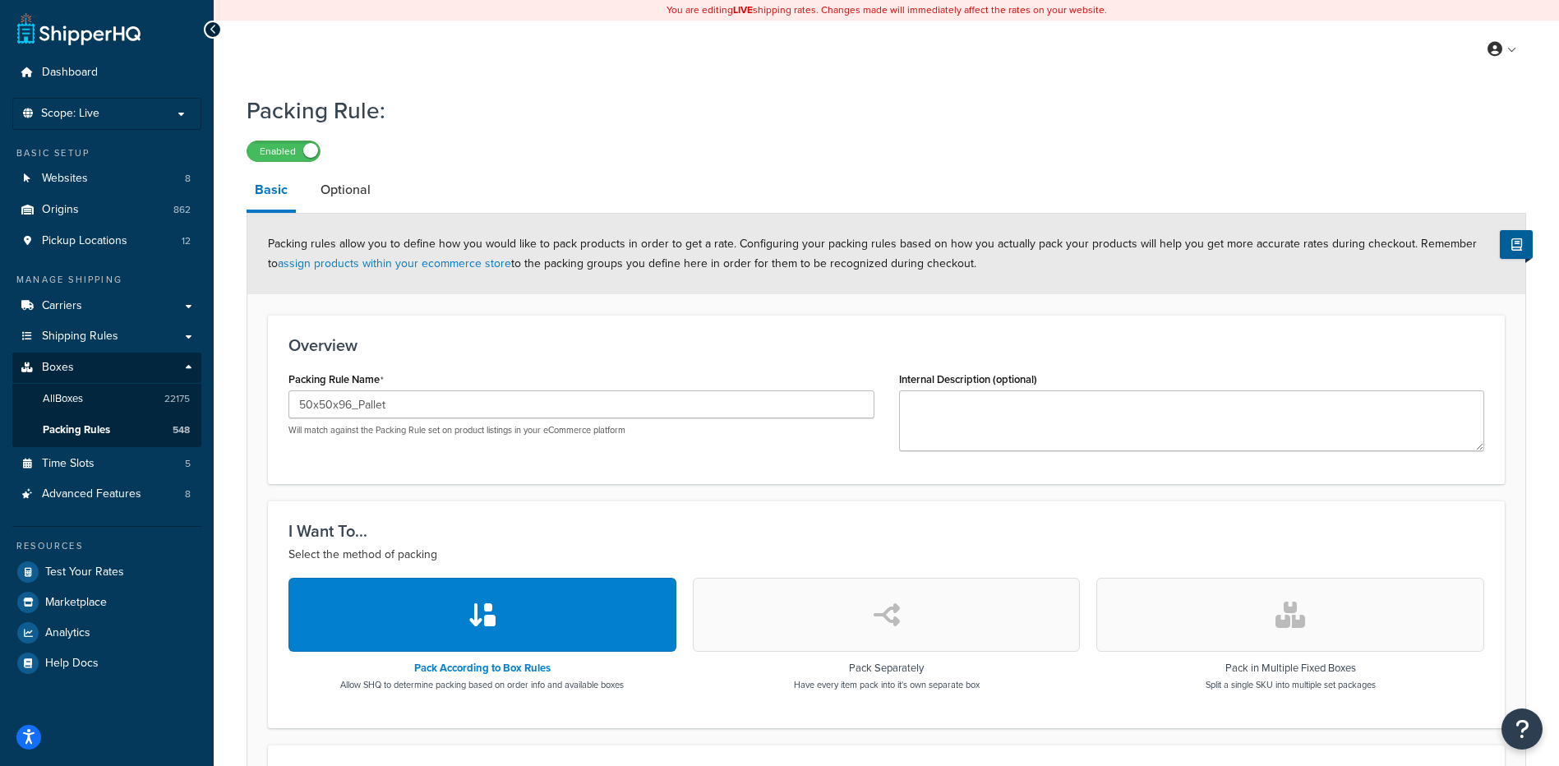
type input "50x50x96_Pallet"
click at [1020, 447] on textarea "Internal Description (optional)" at bounding box center [1192, 420] width 586 height 61
paste textarea "56BA59, 56BY82, 56BZ88"
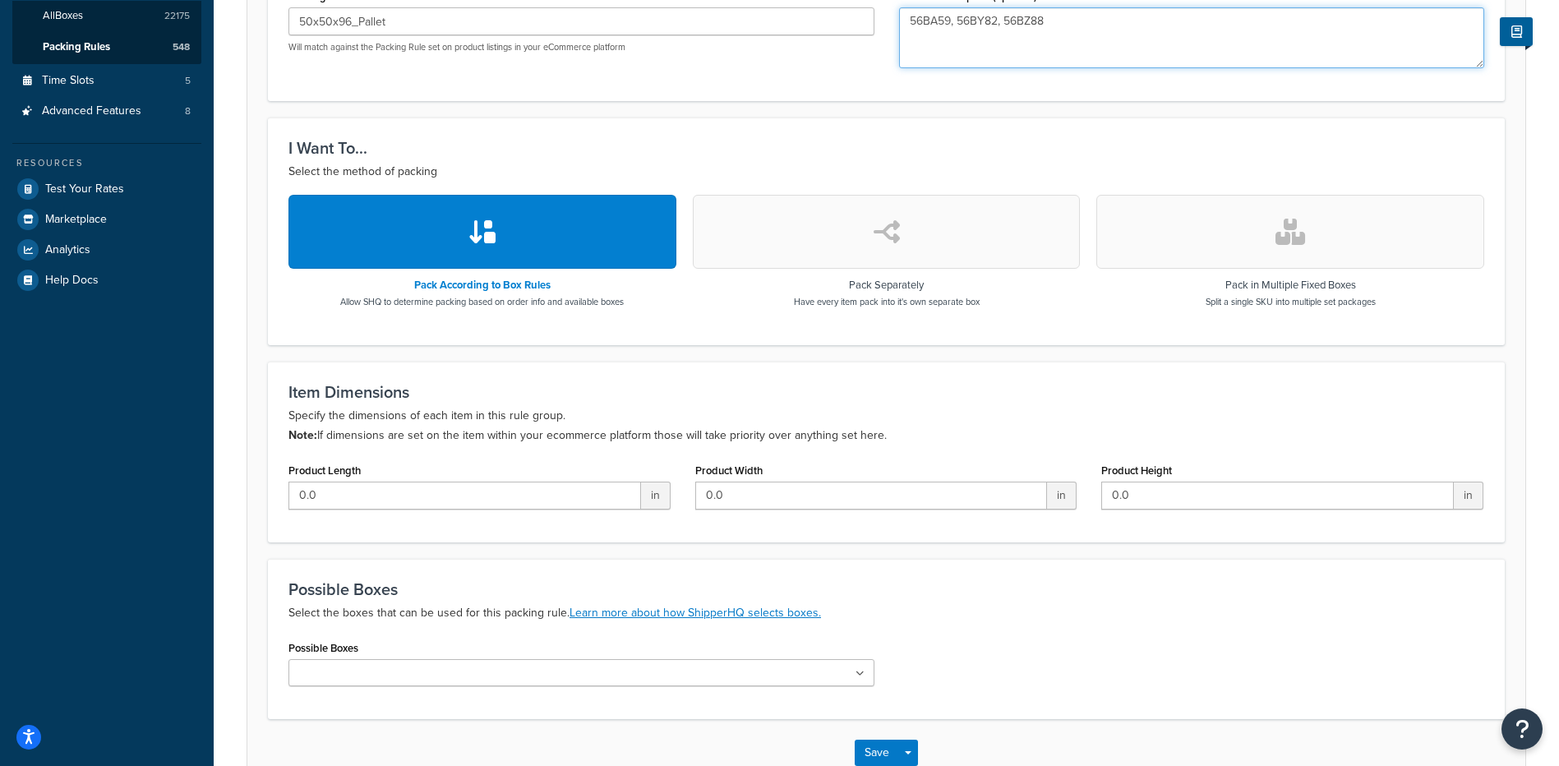
scroll to position [487, 0]
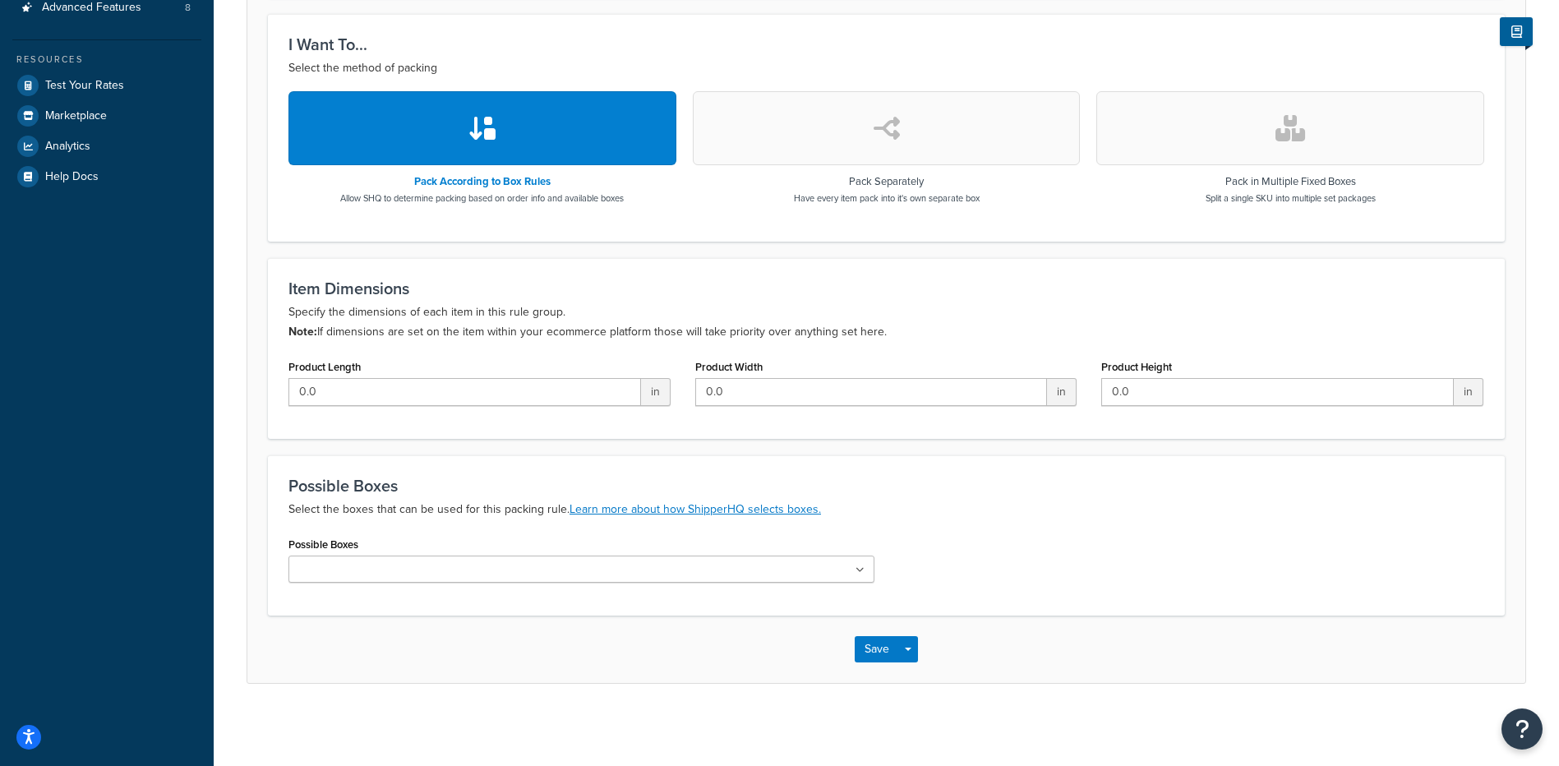
type textarea "56BA59, 56BY82, 56BZ88"
click at [553, 575] on ul at bounding box center [582, 569] width 586 height 27
drag, startPoint x: 553, startPoint y: 575, endPoint x: 459, endPoint y: 566, distance: 94.1
click at [459, 566] on ul at bounding box center [582, 569] width 586 height 27
click at [306, 572] on input "Possible Boxes" at bounding box center [365, 570] width 145 height 18
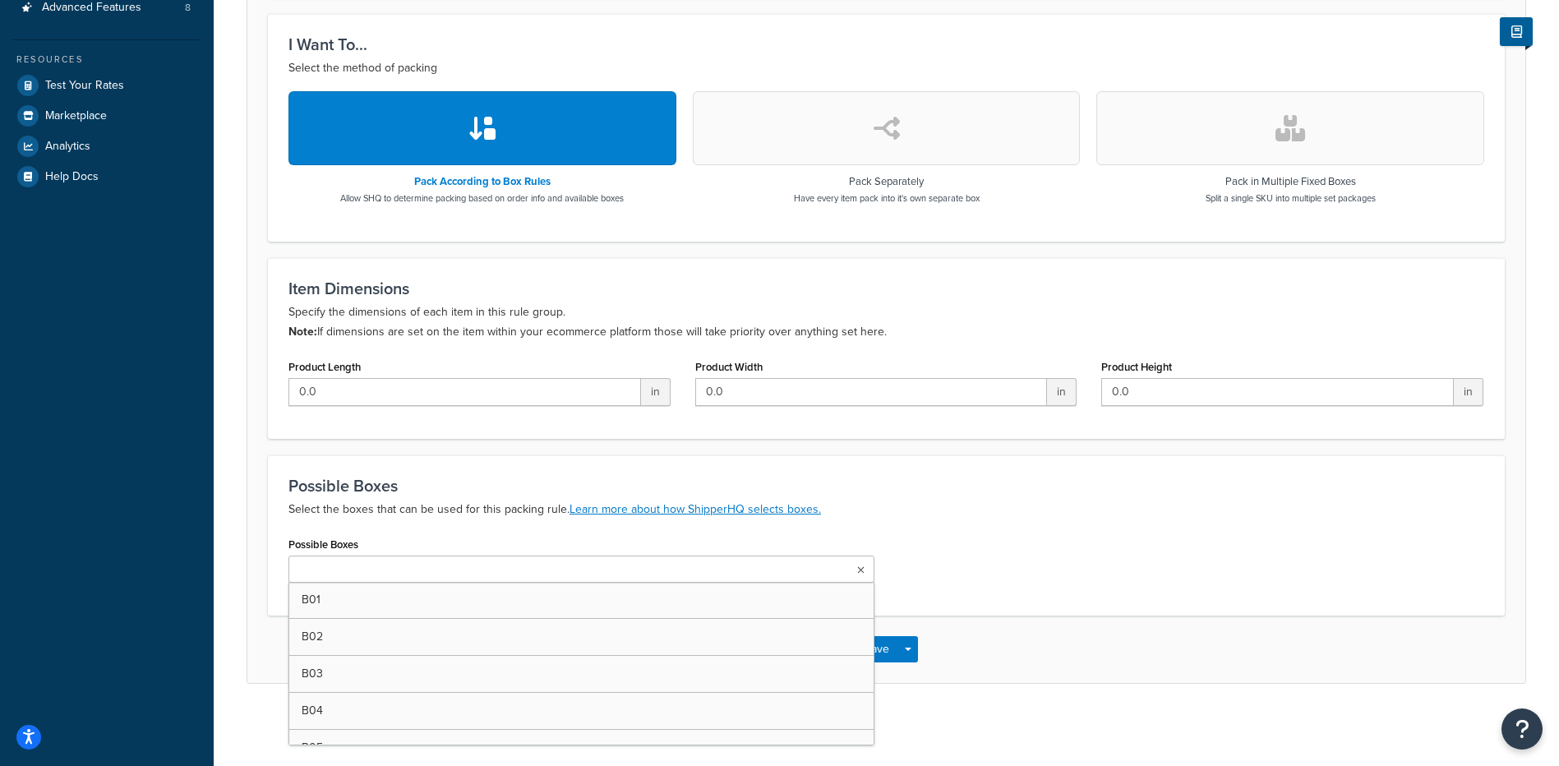
paste input "50x50x96_240000_Pallet"
type input "50x50x96_240000_Pallet"
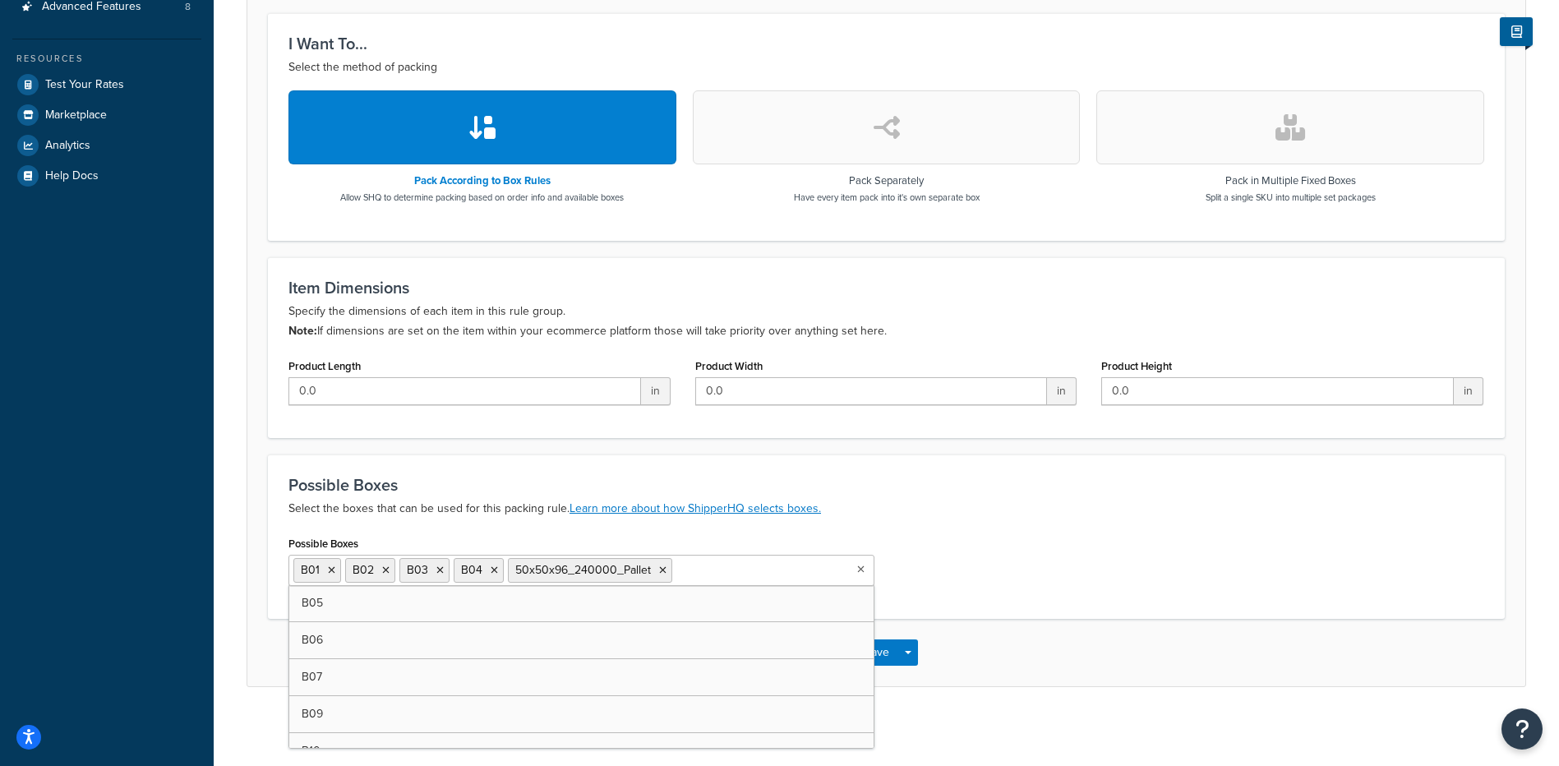
click at [676, 579] on input "Possible Boxes" at bounding box center [748, 570] width 145 height 18
click at [339, 607] on input "Possible Boxes" at bounding box center [365, 599] width 145 height 18
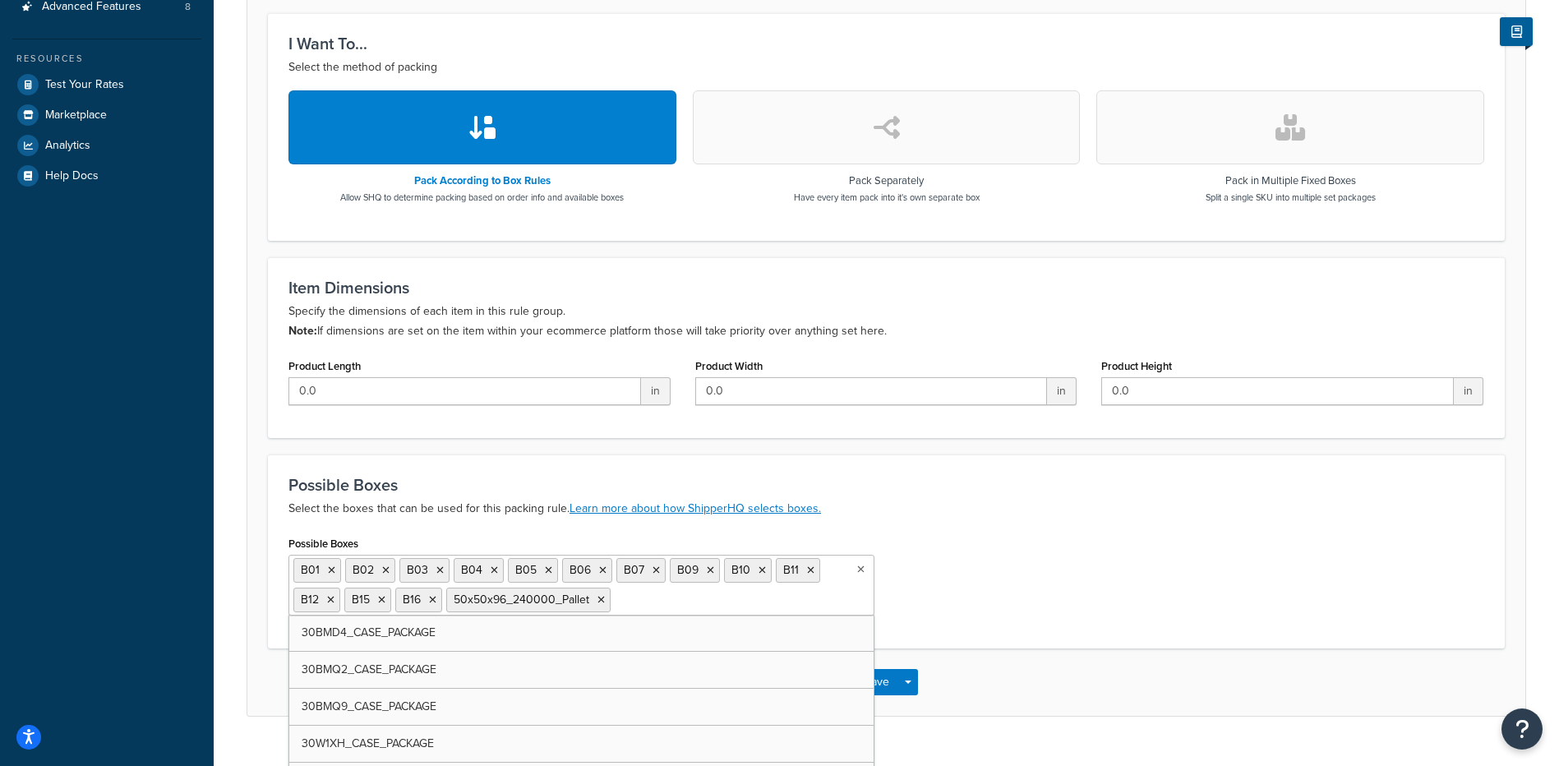
click at [637, 604] on input "Possible Boxes" at bounding box center [687, 599] width 145 height 18
type input "b17"
click at [681, 602] on input "Possible Boxes" at bounding box center [737, 599] width 145 height 18
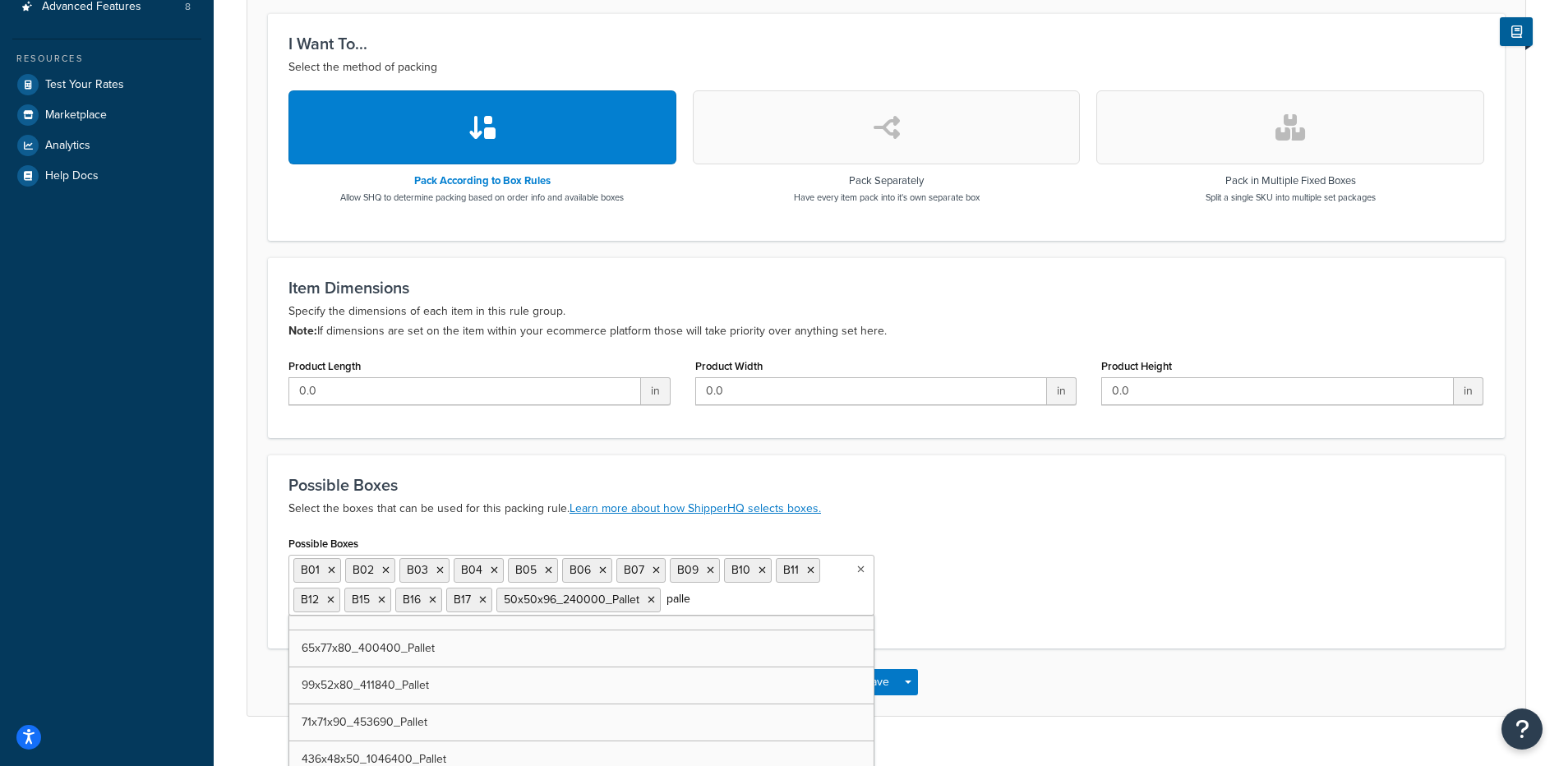
type input "pallet"
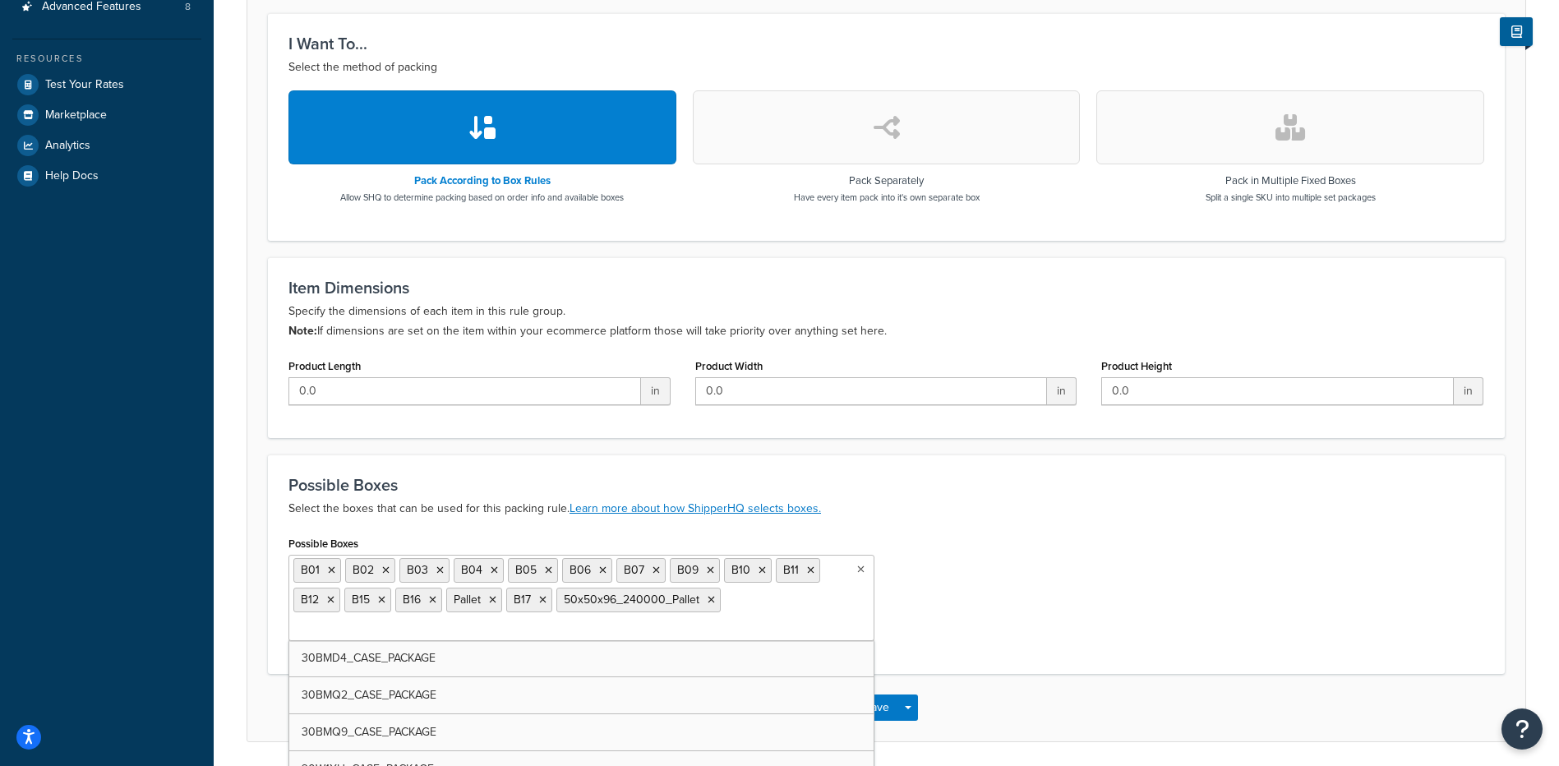
drag, startPoint x: 1005, startPoint y: 565, endPoint x: 1512, endPoint y: 108, distance: 681.5
click at [1005, 565] on div "Possible Boxes B01 B02 B03 B04 B05 B06 B07 B09 B10 B11 B12 B15 B16 Pallet B17 5…" at bounding box center [886, 593] width 1221 height 122
click at [875, 706] on button "Save" at bounding box center [877, 708] width 44 height 26
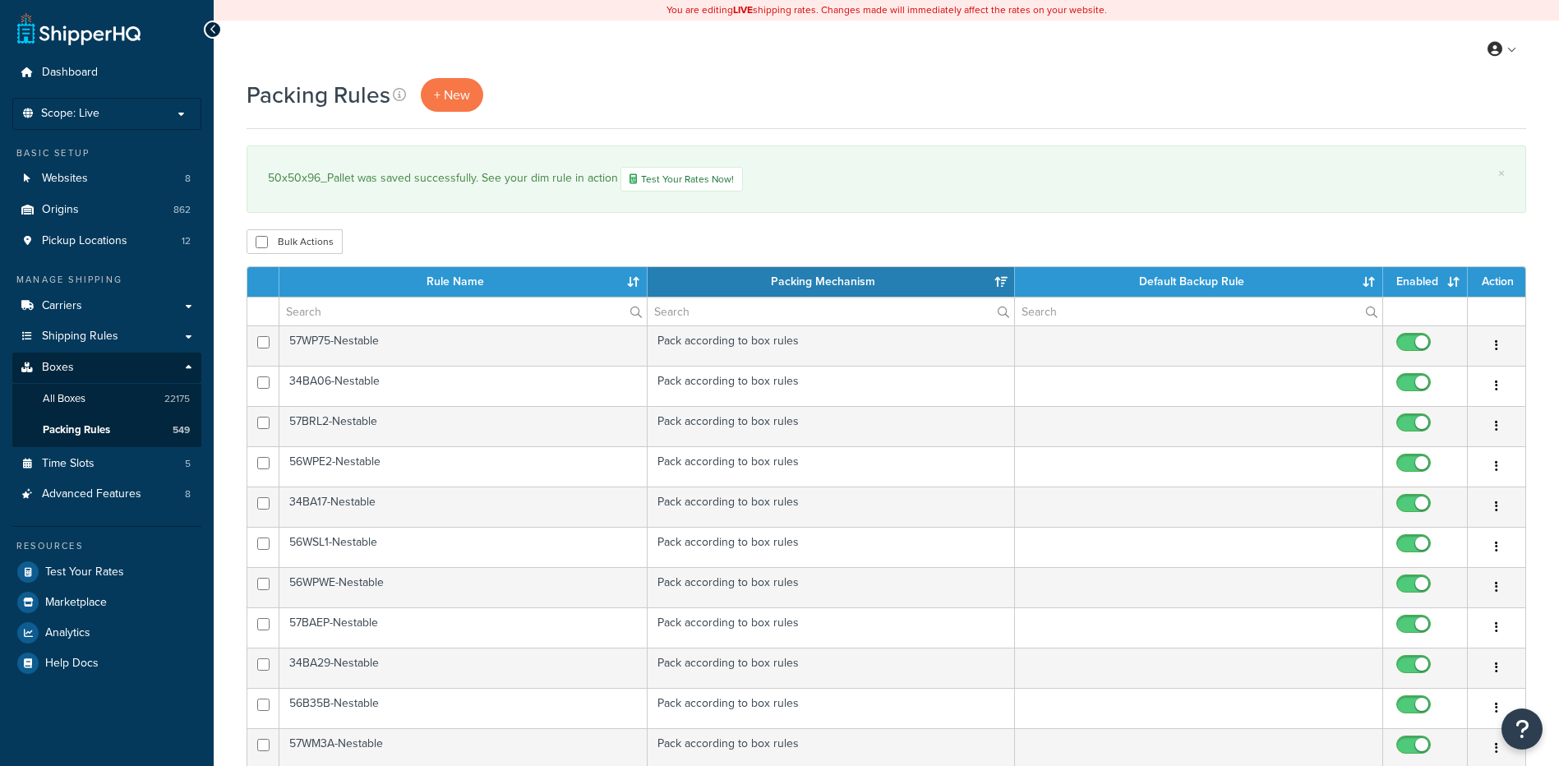
select select "15"
click at [1535, 534] on div "Packing Rules + New × 50x50x96_Pallet was saved successfully. See your dim rule…" at bounding box center [887, 710] width 1346 height 1265
click at [440, 106] on link "+ New" at bounding box center [452, 95] width 62 height 34
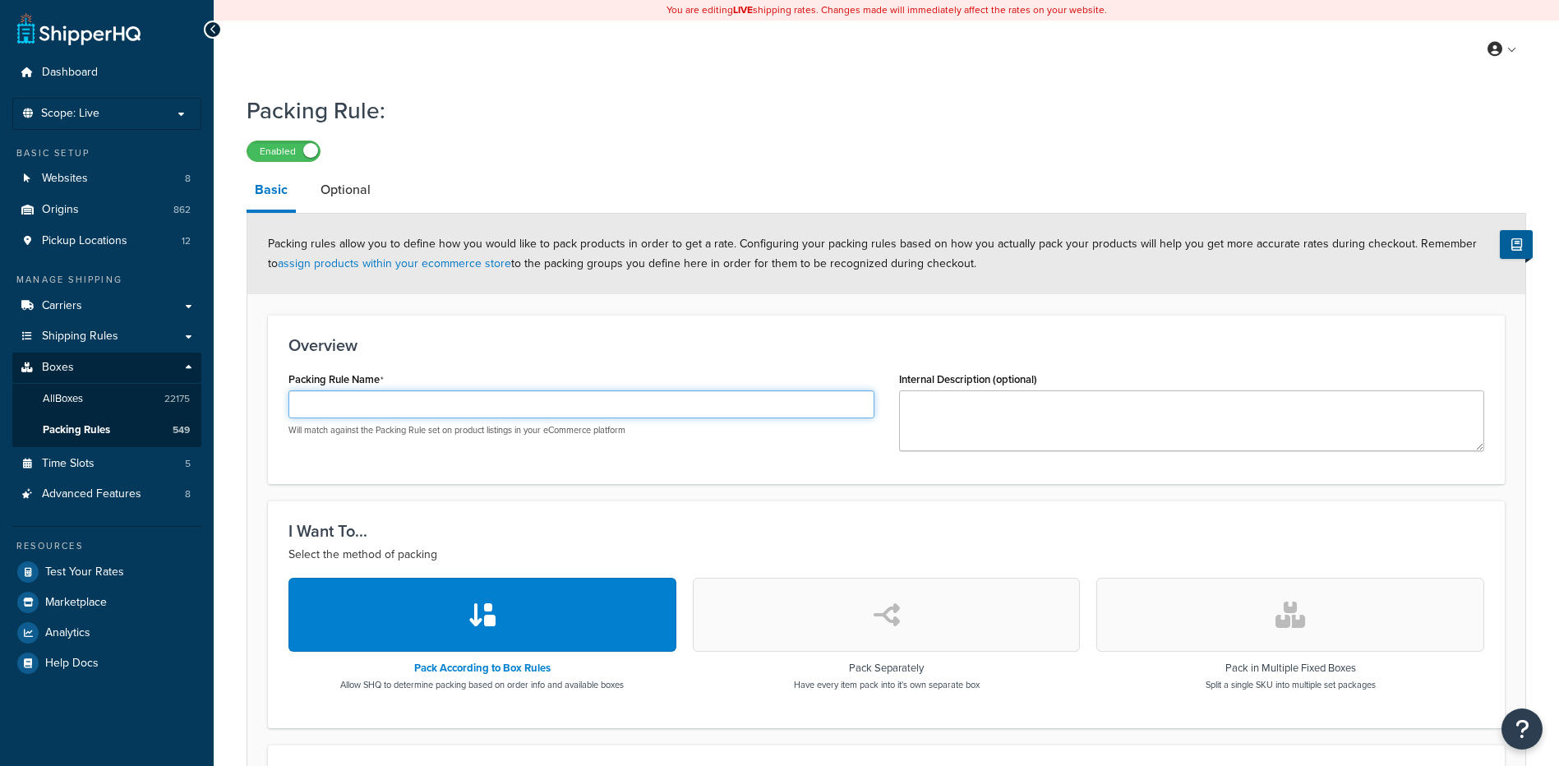
click at [370, 413] on input "Packing Rule Name" at bounding box center [582, 404] width 586 height 28
paste input "54x47x95_Pallet"
type input "54x47x95_Pallet"
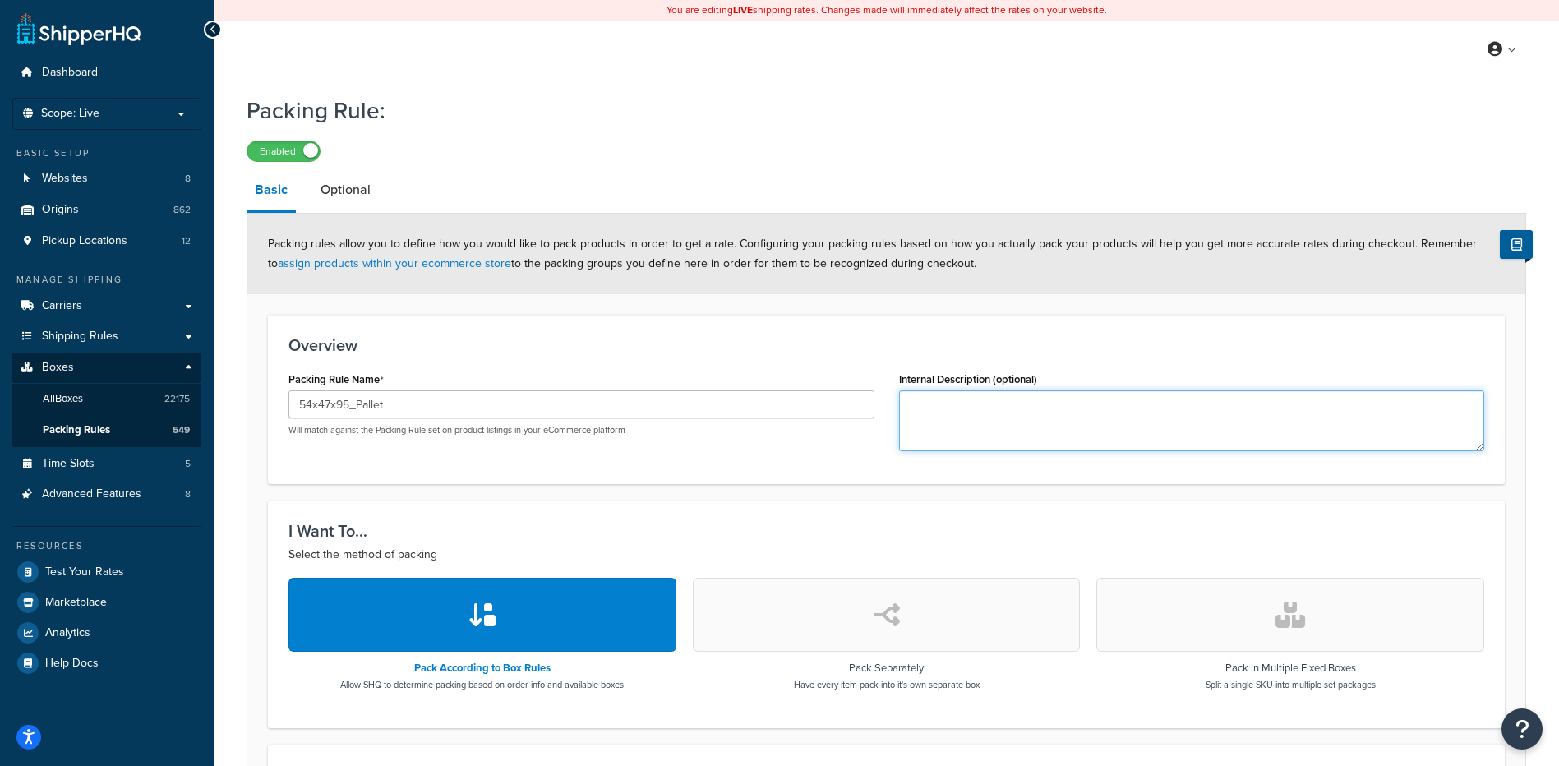
click at [1014, 422] on textarea "Internal Description (optional)" at bounding box center [1192, 420] width 586 height 61
paste textarea "30WF34, 30WQCW"
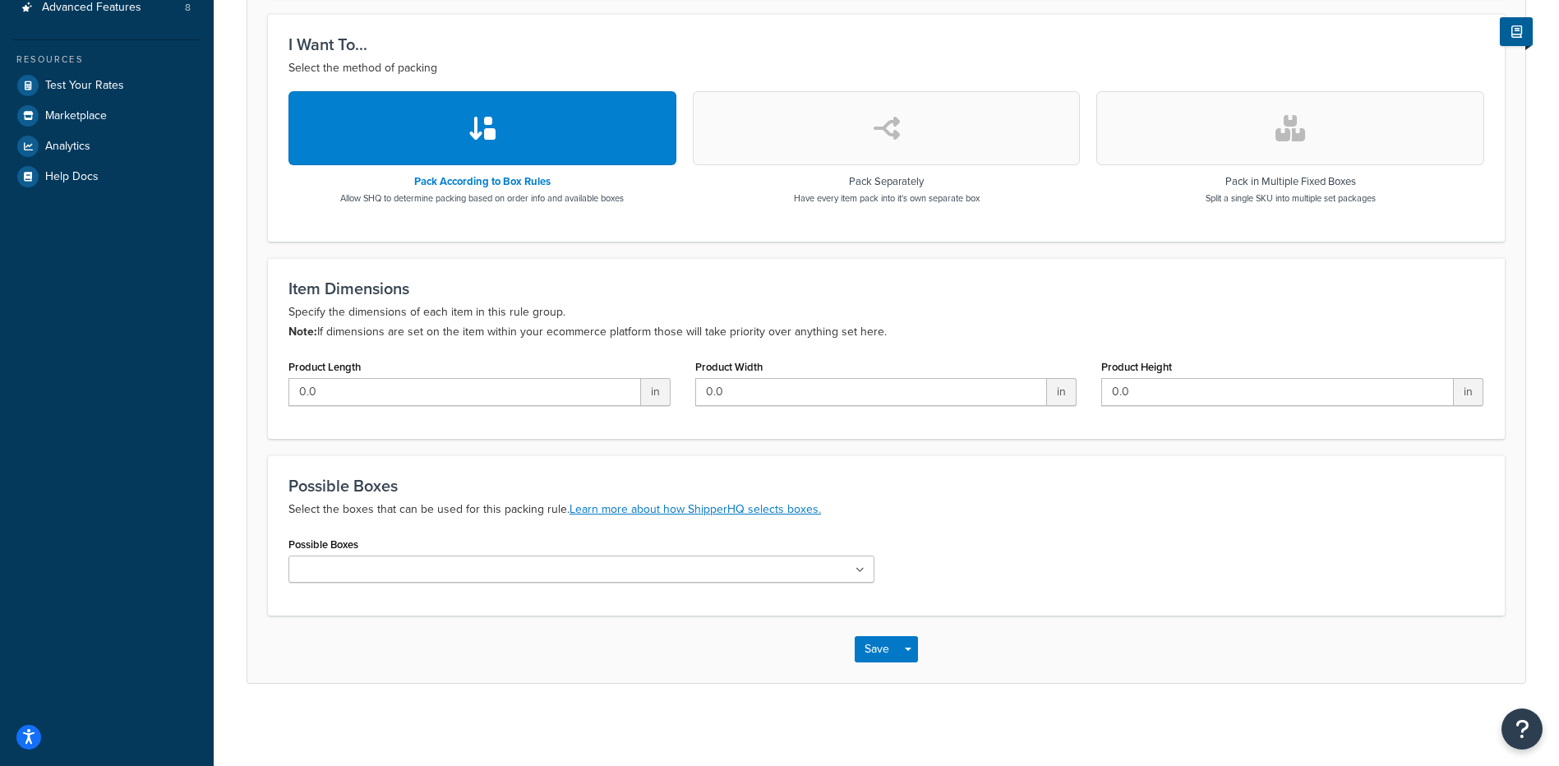
type textarea "30WF34, 30WQCW"
drag, startPoint x: 542, startPoint y: 572, endPoint x: 360, endPoint y: 579, distance: 181.8
click at [542, 572] on ul at bounding box center [582, 569] width 586 height 27
click at [310, 570] on input "Possible Boxes" at bounding box center [365, 570] width 145 height 18
paste input "54x47x95_241110_Pallet"
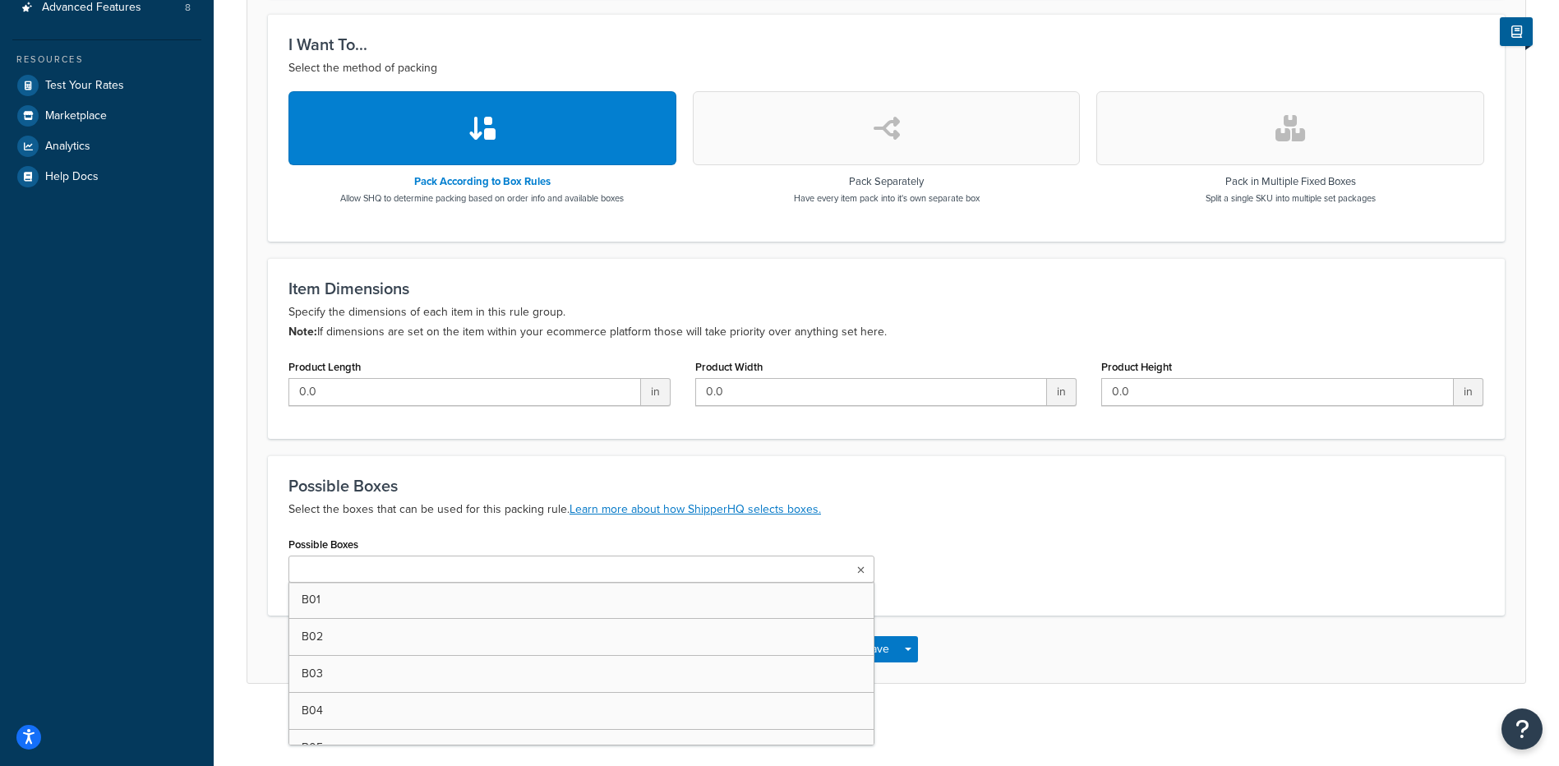
type input "54x47x95_241110_Pallet"
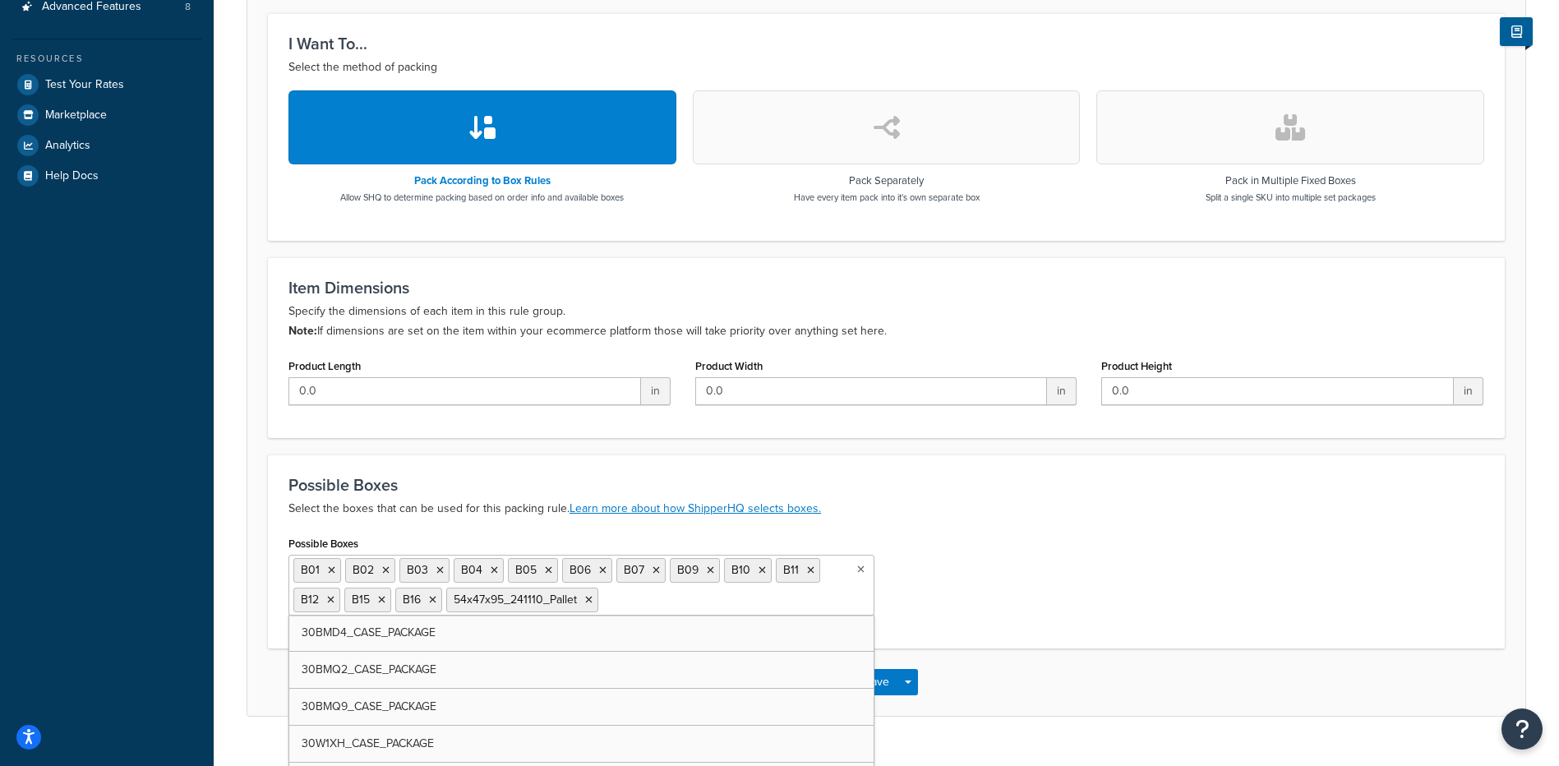
click at [609, 596] on input "Possible Boxes" at bounding box center [674, 599] width 145 height 18
type input "b17"
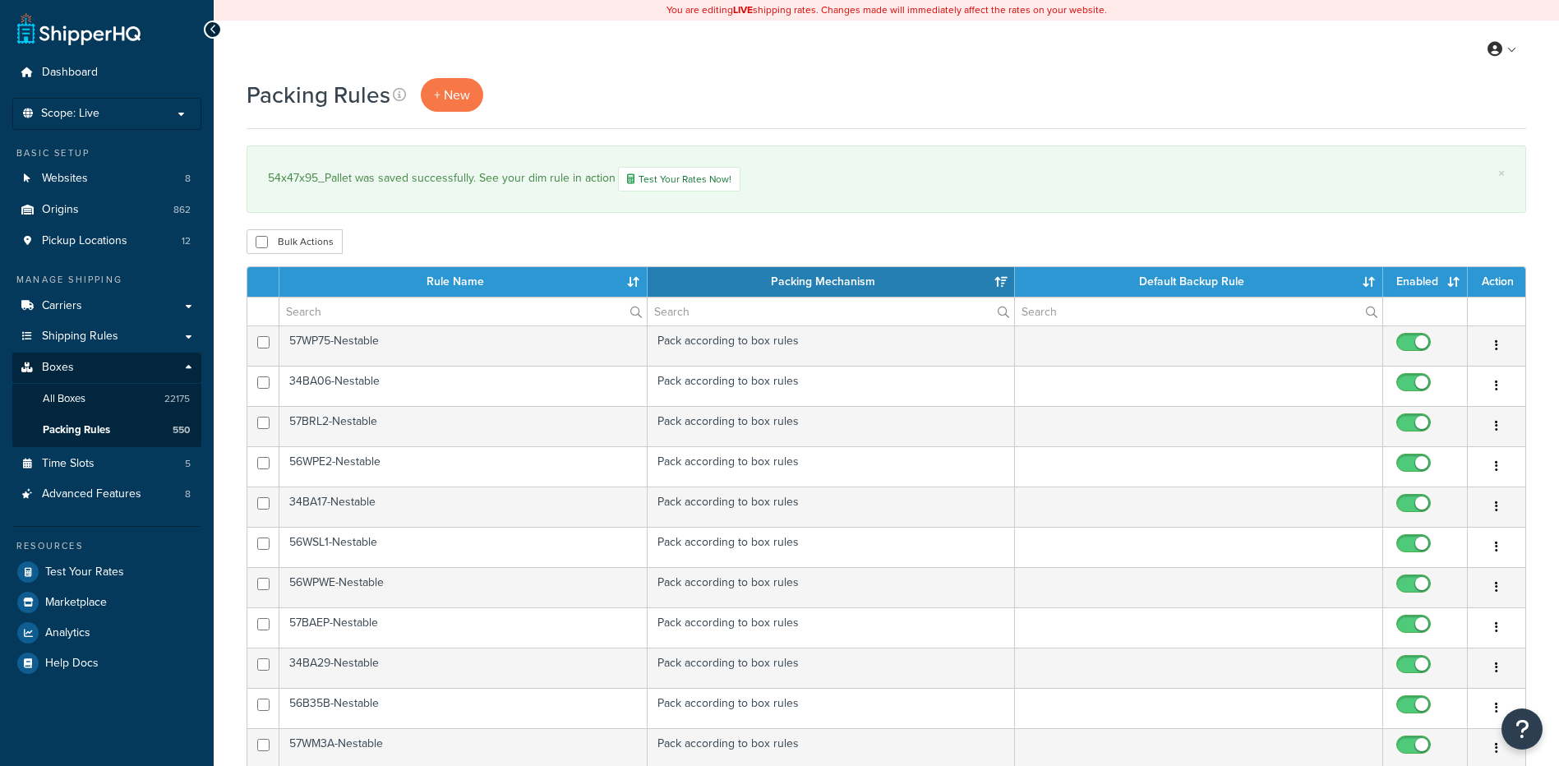
select select "15"
